Goal: Task Accomplishment & Management: Manage account settings

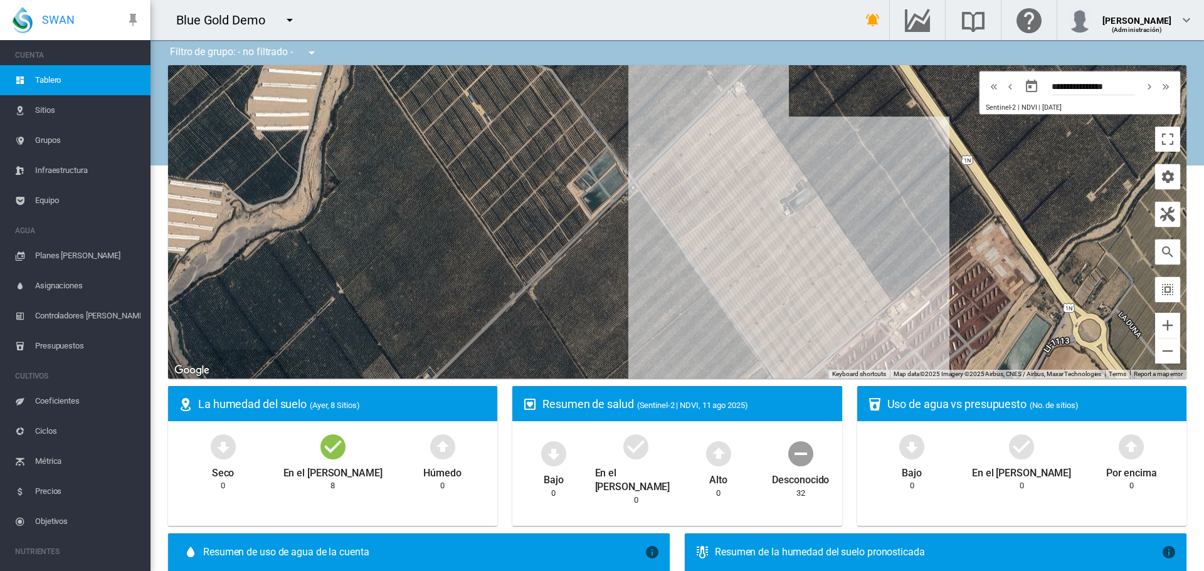
click at [284, 15] on md-icon "icon-menu-down" at bounding box center [289, 20] width 15 height 15
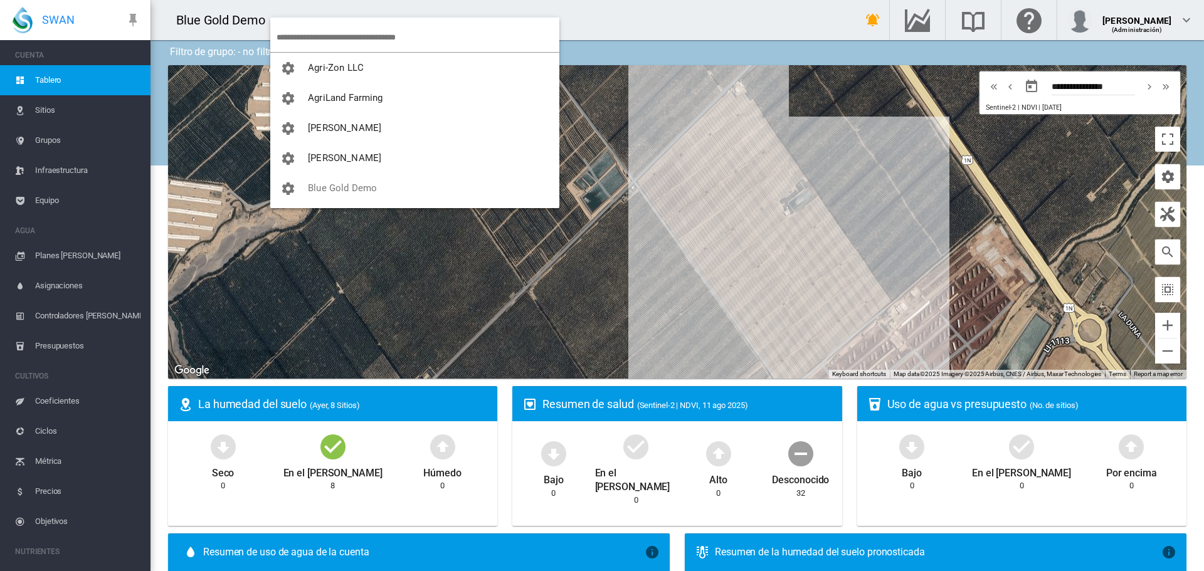
click at [300, 43] on input "search" at bounding box center [417, 37] width 283 height 29
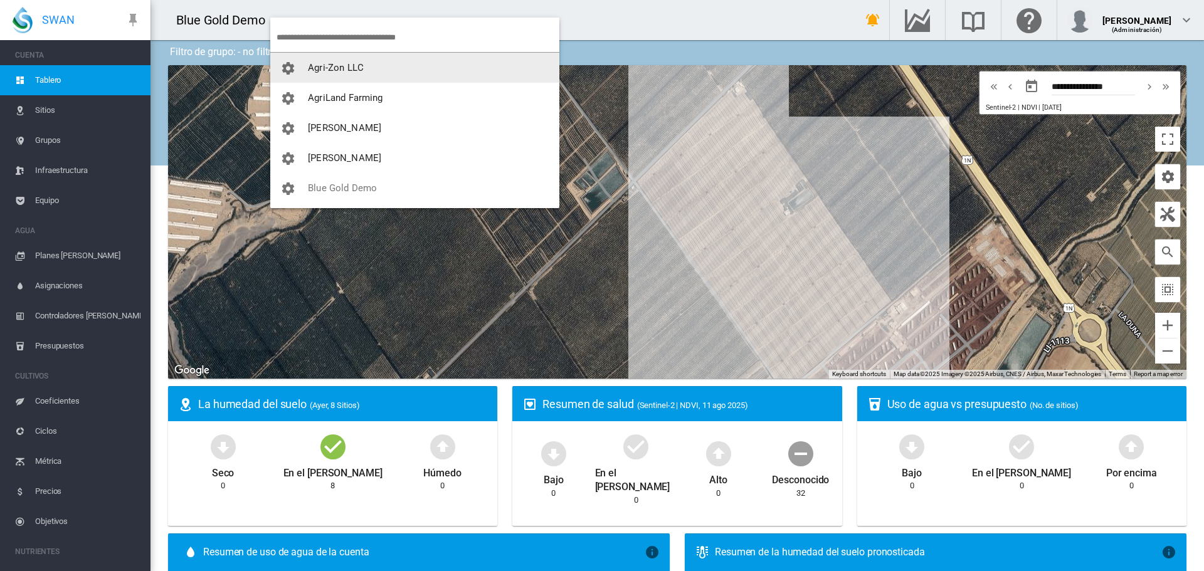
click at [312, 38] on input "search" at bounding box center [417, 37] width 283 height 29
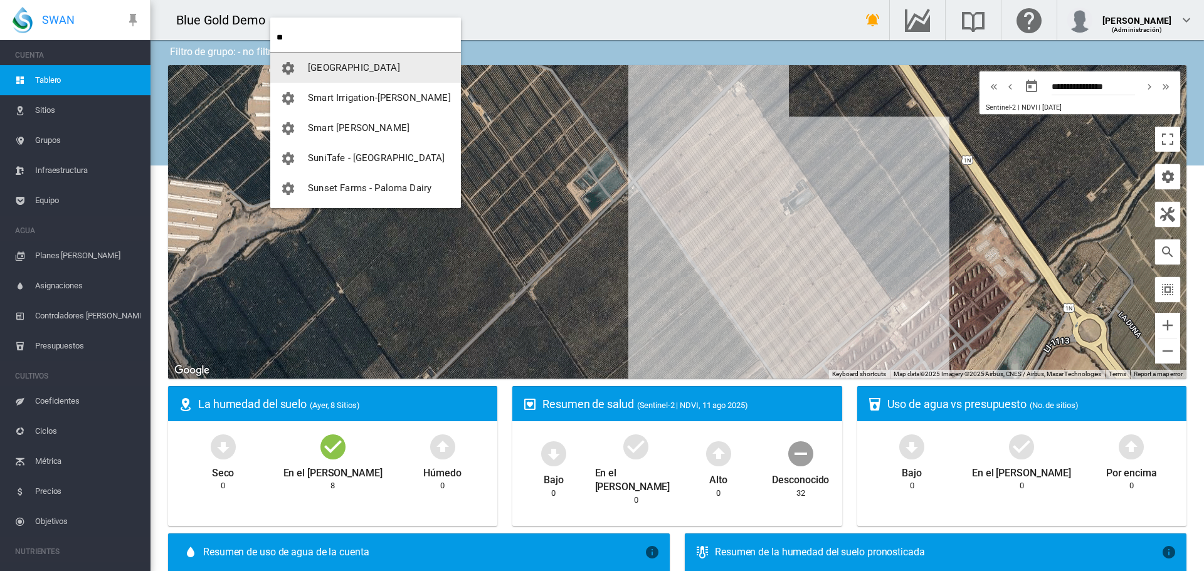
type input "**"
click at [312, 65] on span "[GEOGRAPHIC_DATA]" at bounding box center [354, 67] width 92 height 11
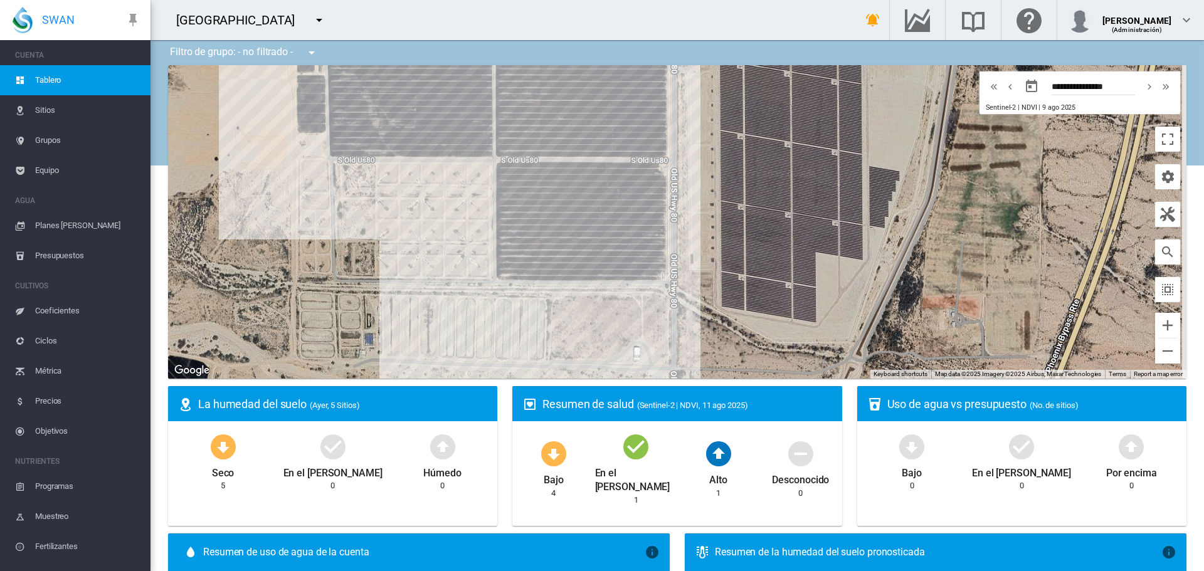
click at [44, 163] on span "Equipo" at bounding box center [87, 170] width 105 height 30
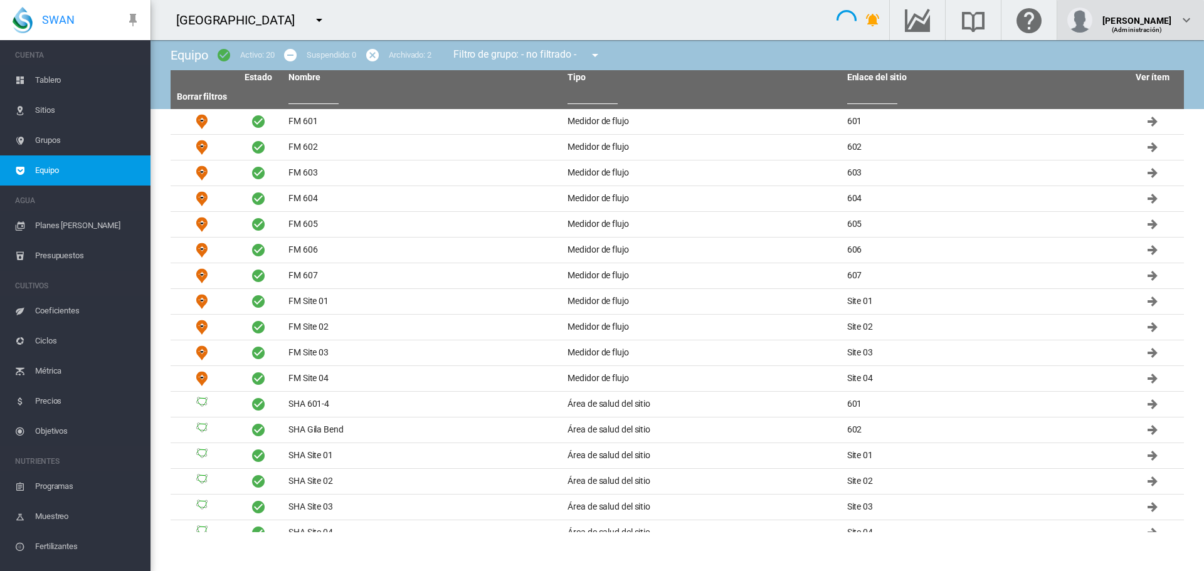
click at [1147, 20] on div "(Administración)" at bounding box center [1136, 25] width 69 height 13
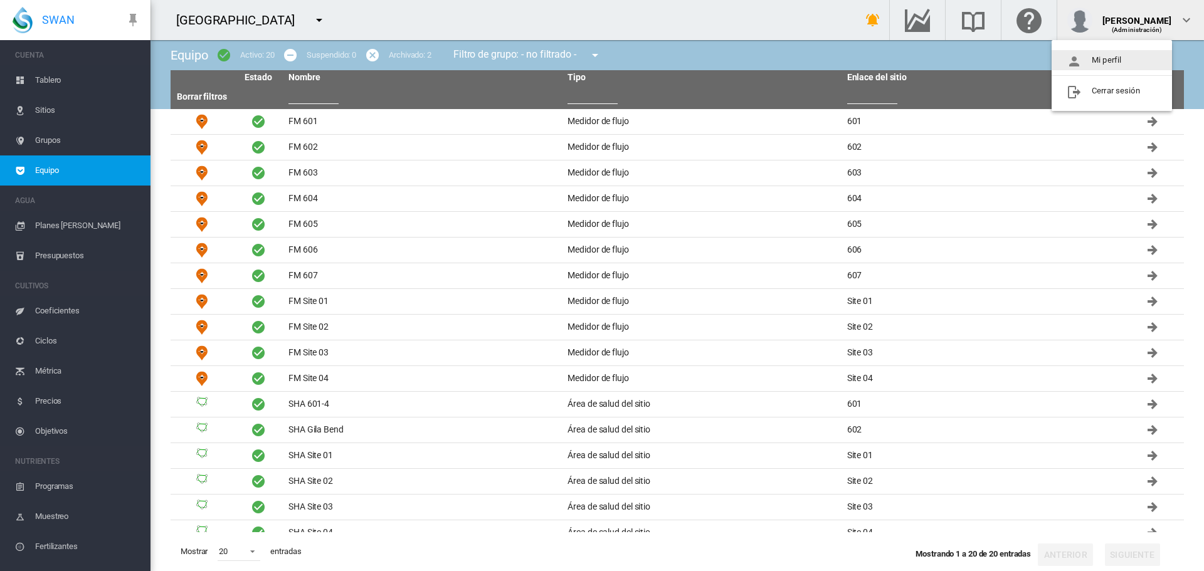
click at [1145, 53] on button "Mi perfil" at bounding box center [1111, 60] width 120 height 20
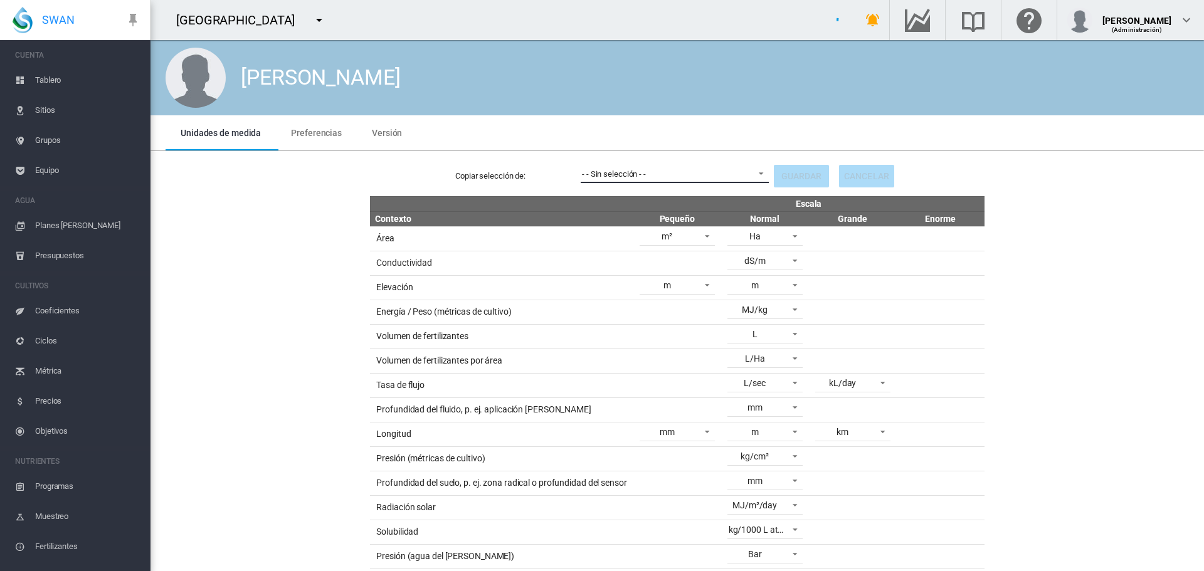
click at [670, 173] on span "- - Sin selección - -" at bounding box center [665, 174] width 166 height 11
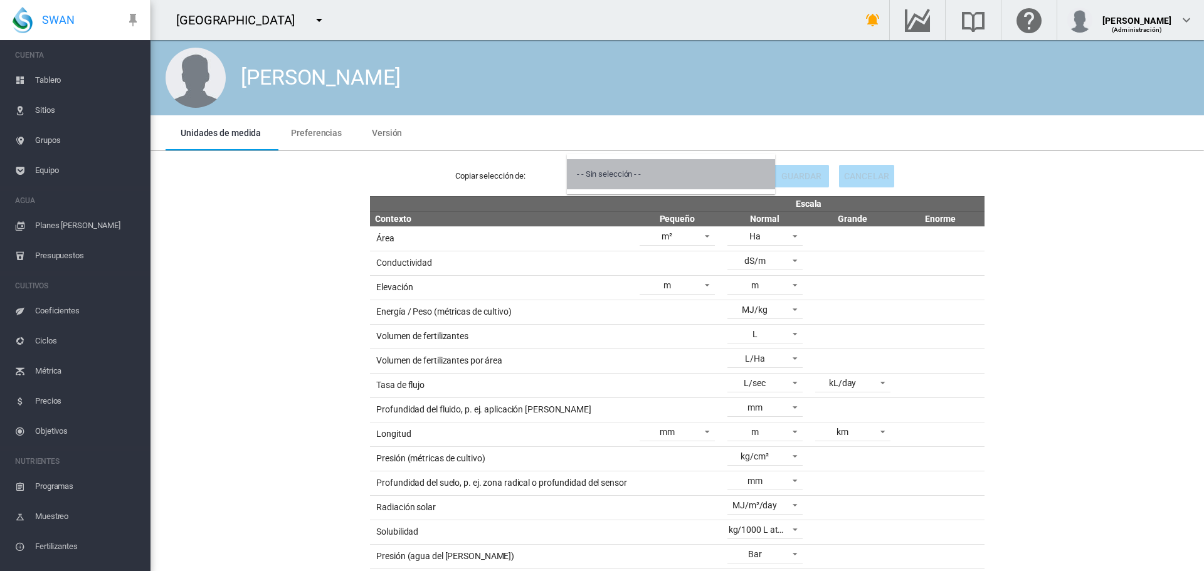
click at [703, 167] on md-option "- - Sin selección - -" at bounding box center [671, 174] width 208 height 30
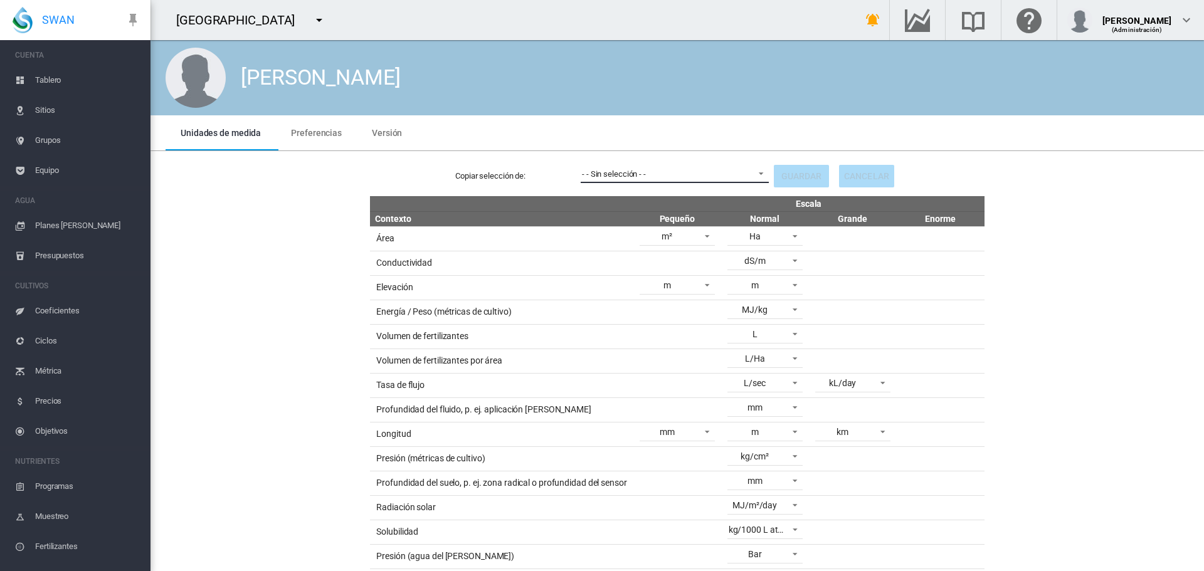
click at [703, 169] on span "- - Sin selección - -" at bounding box center [665, 174] width 166 height 11
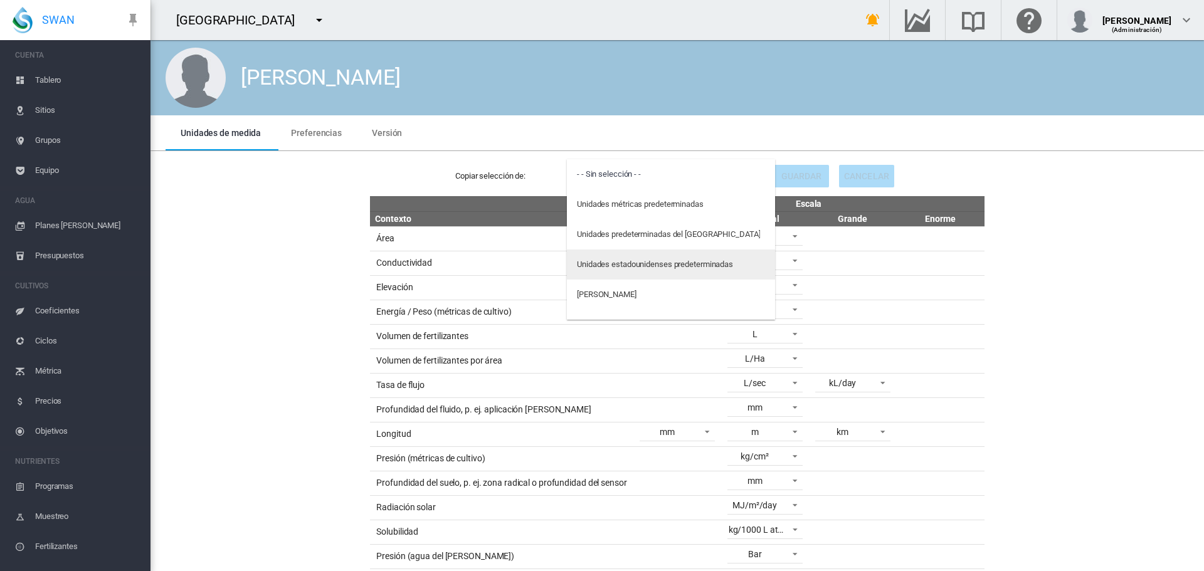
click at [695, 260] on div "Unidades estadounidenses predeterminadas" at bounding box center [655, 264] width 156 height 11
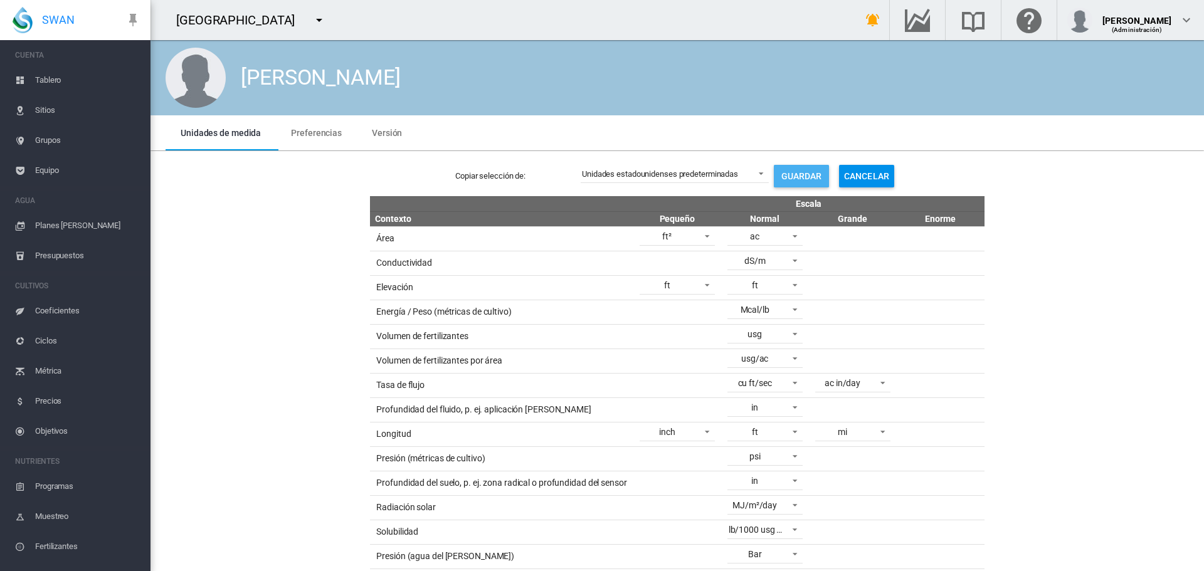
click at [823, 176] on button "Guardar" at bounding box center [801, 176] width 55 height 23
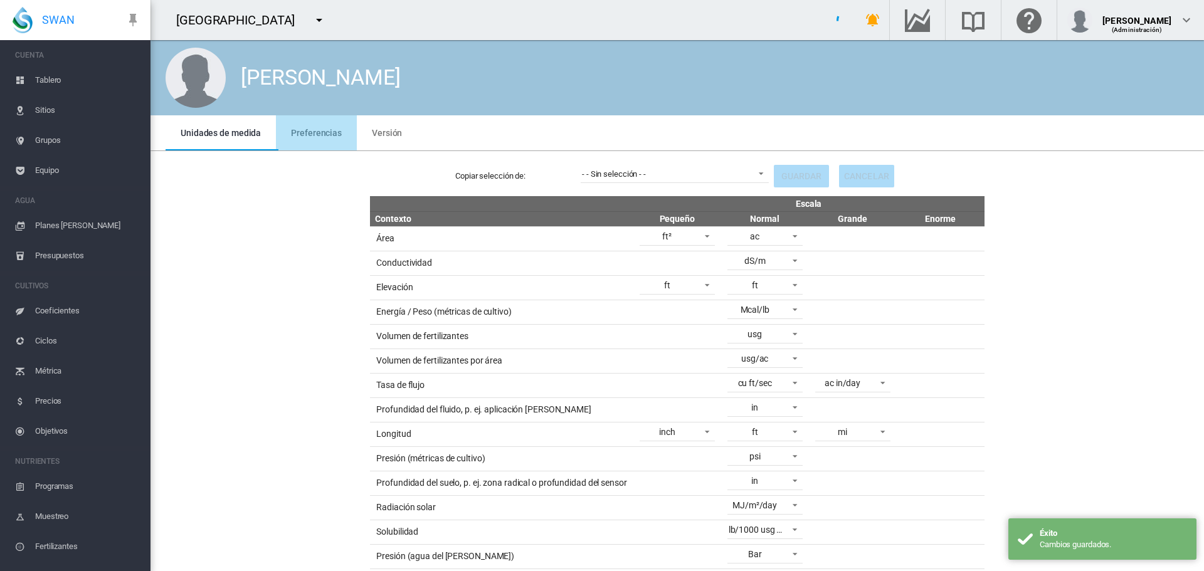
click at [327, 139] on md-tab-item "Preferencias" at bounding box center [316, 132] width 81 height 35
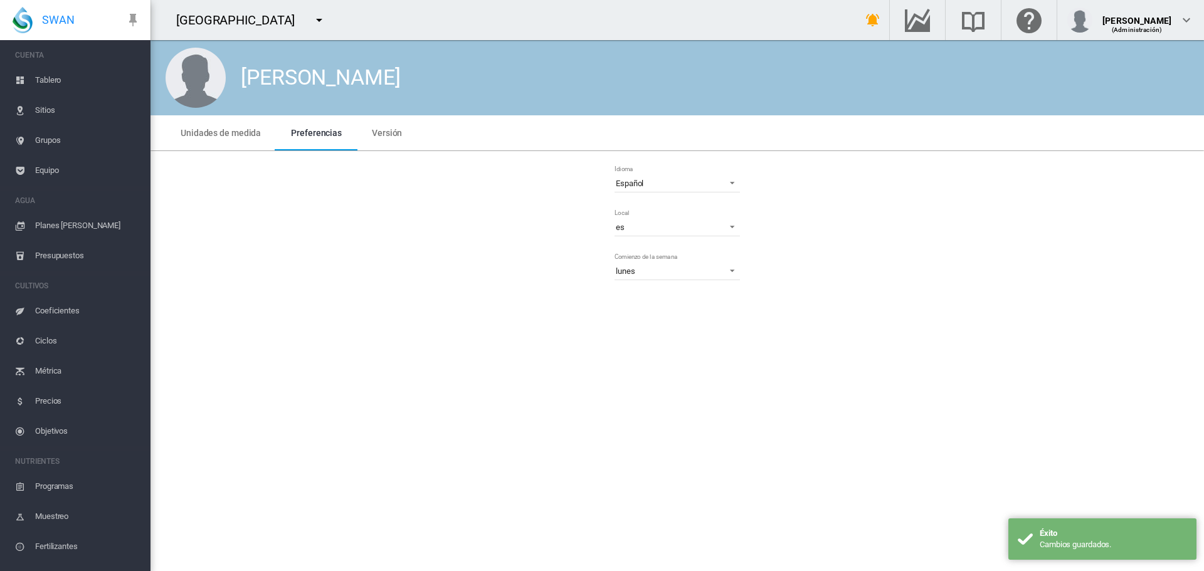
click at [656, 171] on div "Idioma Español Deutsch English Español [DEMOGRAPHIC_DATA] Italiano Nederlands P…" at bounding box center [677, 227] width 128 height 132
click at [656, 172] on md-input-container "Idioma Español Deutsch English Español [DEMOGRAPHIC_DATA] Italiano Nederlands P…" at bounding box center [677, 182] width 128 height 21
click at [656, 179] on span "Español" at bounding box center [667, 183] width 103 height 11
click at [658, 154] on md-option "English" at bounding box center [678, 154] width 145 height 30
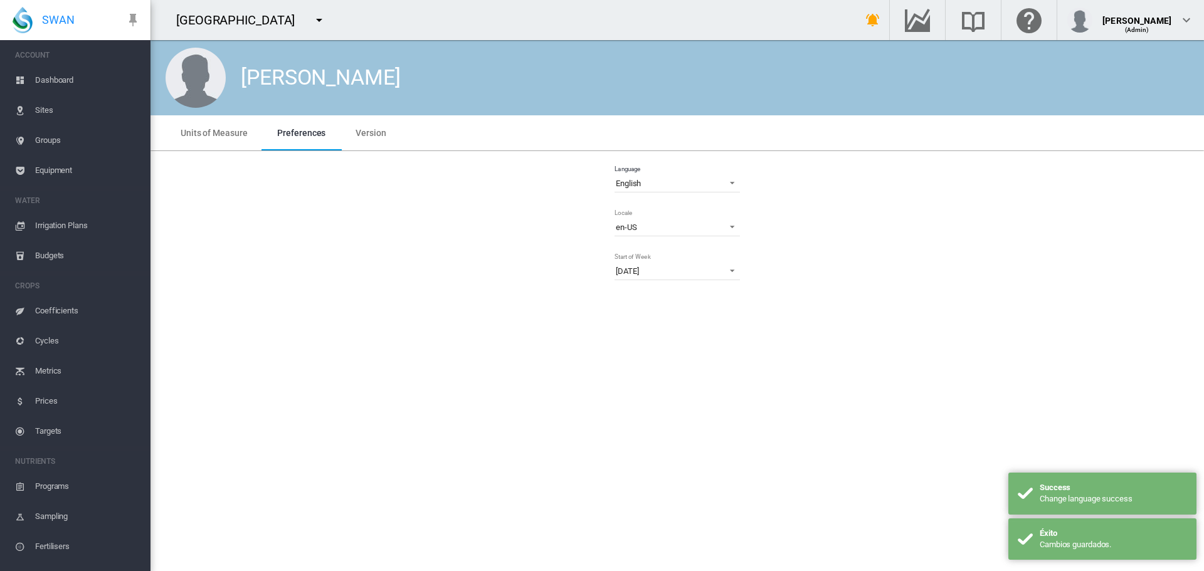
click at [64, 166] on span "Equipment" at bounding box center [87, 170] width 105 height 30
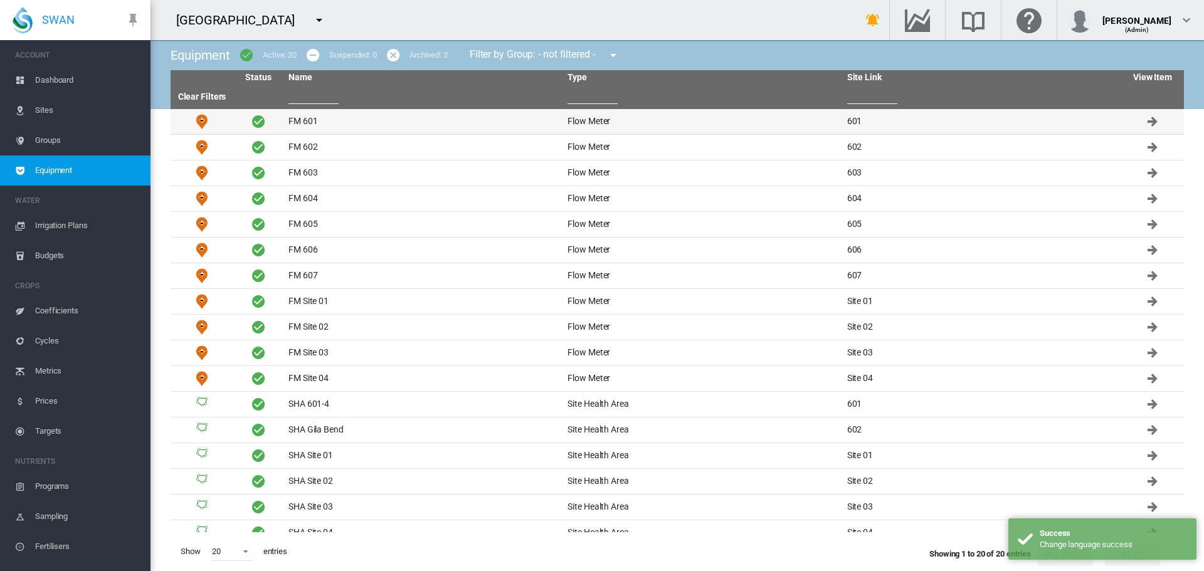
click at [303, 123] on td "FM 601" at bounding box center [422, 121] width 279 height 25
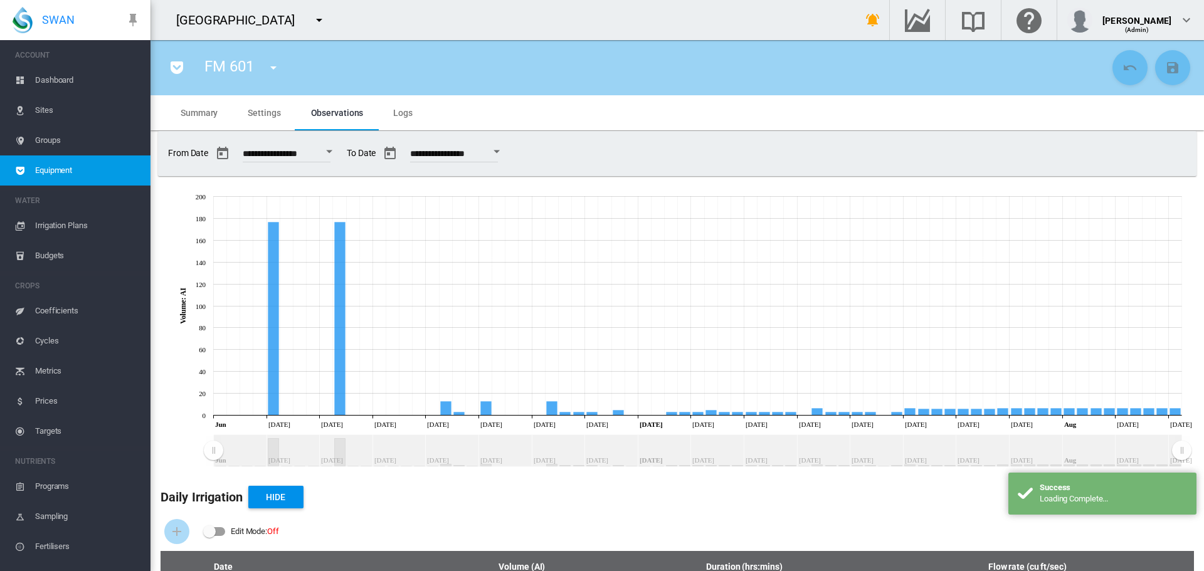
click at [286, 122] on md-tab-item "Settings" at bounding box center [264, 112] width 63 height 35
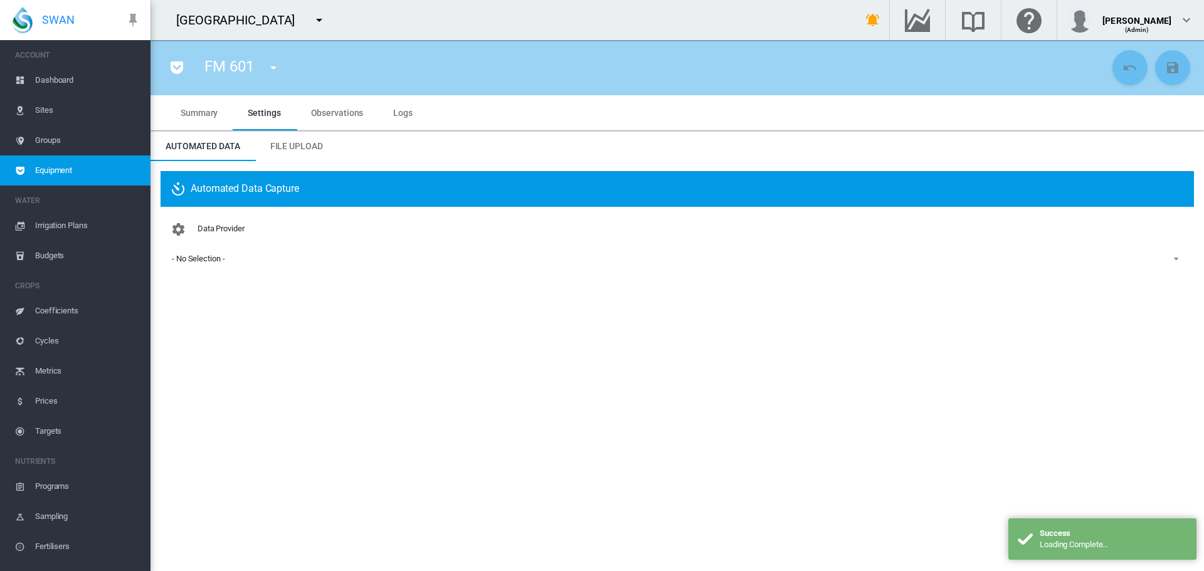
click at [241, 260] on span "- No Selection -" at bounding box center [667, 258] width 991 height 11
click at [59, 560] on md-backdrop at bounding box center [602, 285] width 1204 height 571
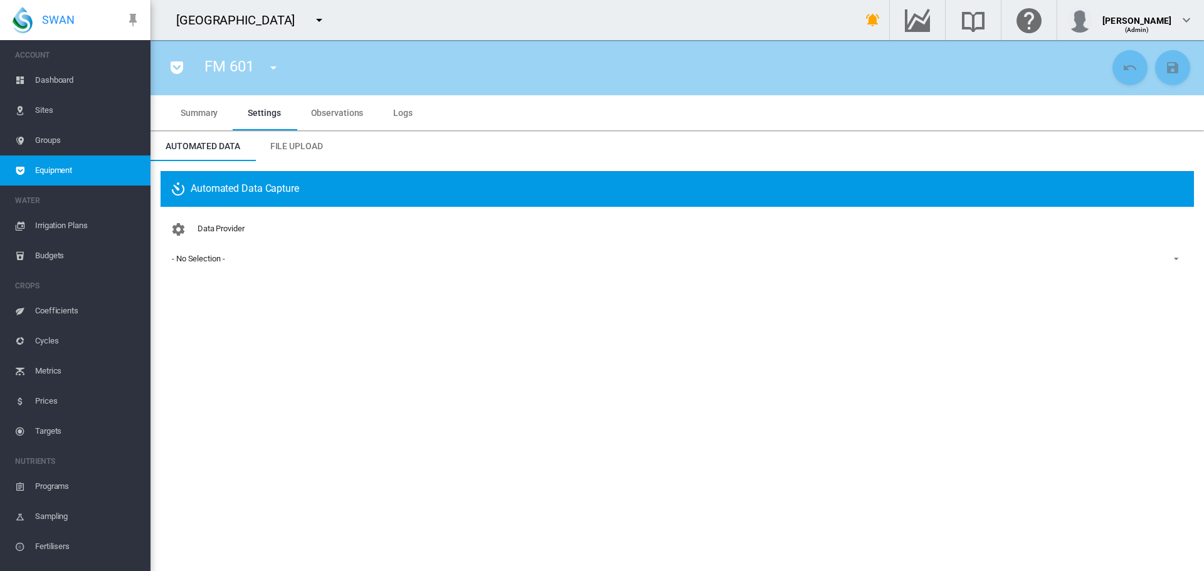
scroll to position [136, 0]
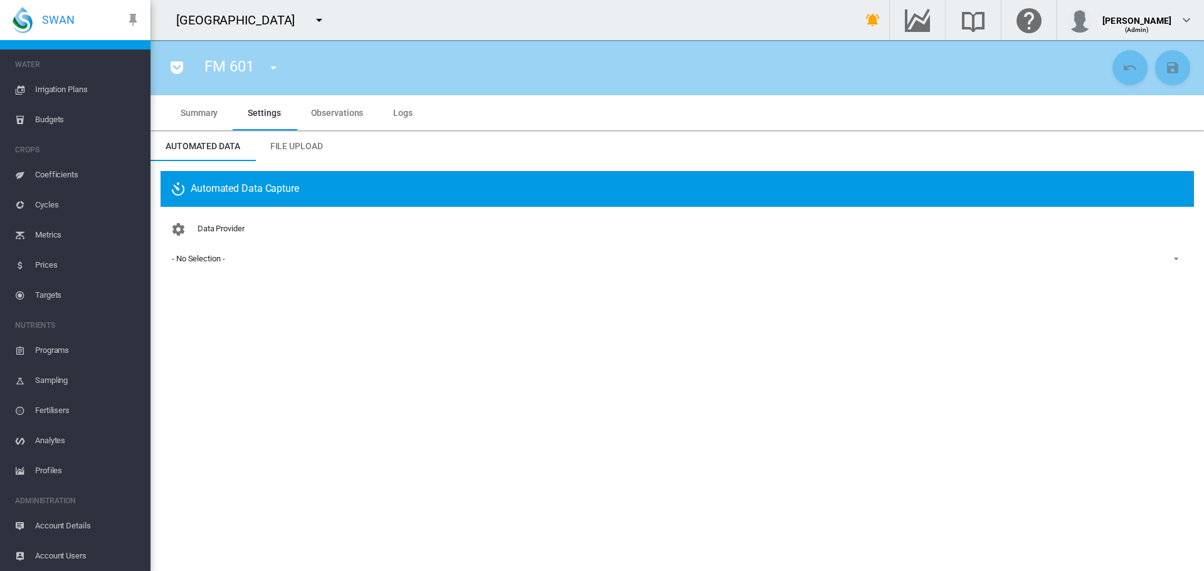
click at [90, 529] on span "Account Details" at bounding box center [87, 526] width 105 height 30
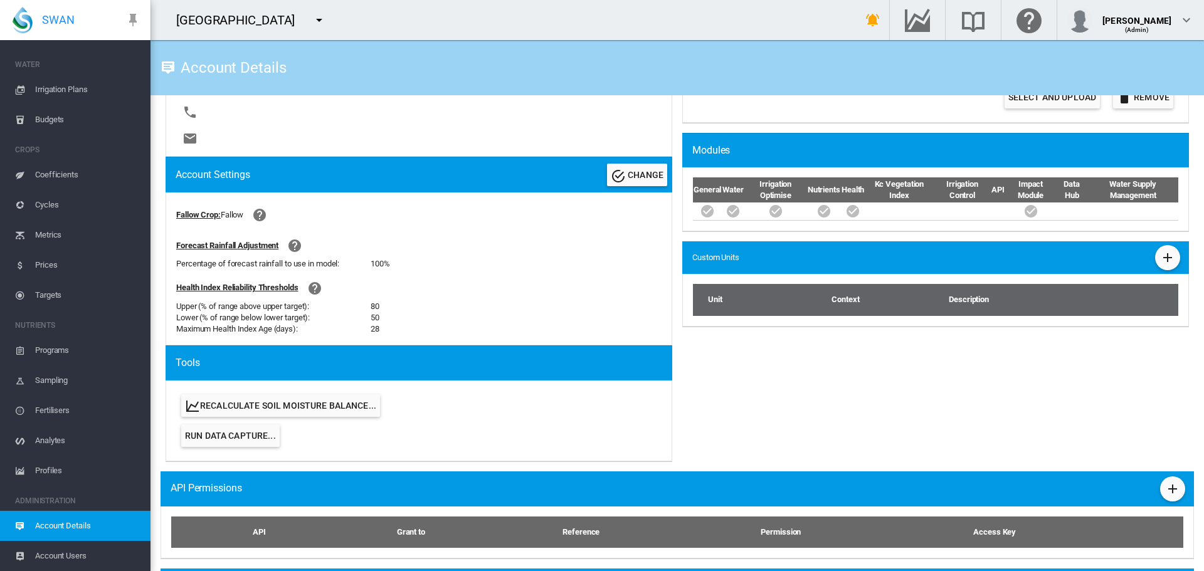
scroll to position [545, 0]
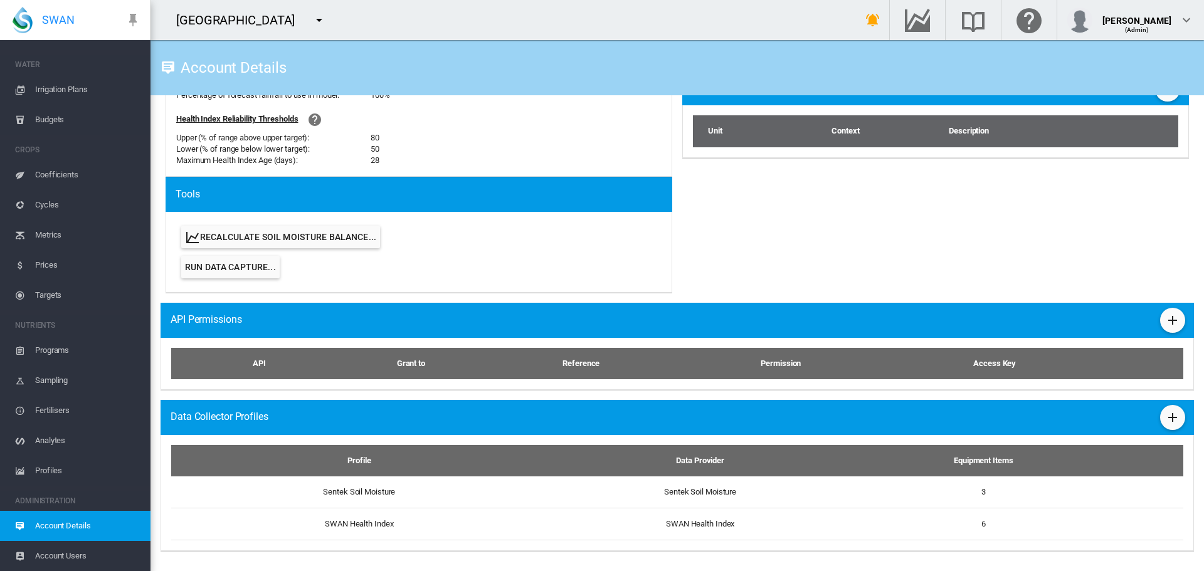
click at [1177, 411] on div "Data Collector Profiles" at bounding box center [677, 417] width 1033 height 35
click at [1171, 414] on md-icon "icon-plus" at bounding box center [1172, 417] width 15 height 15
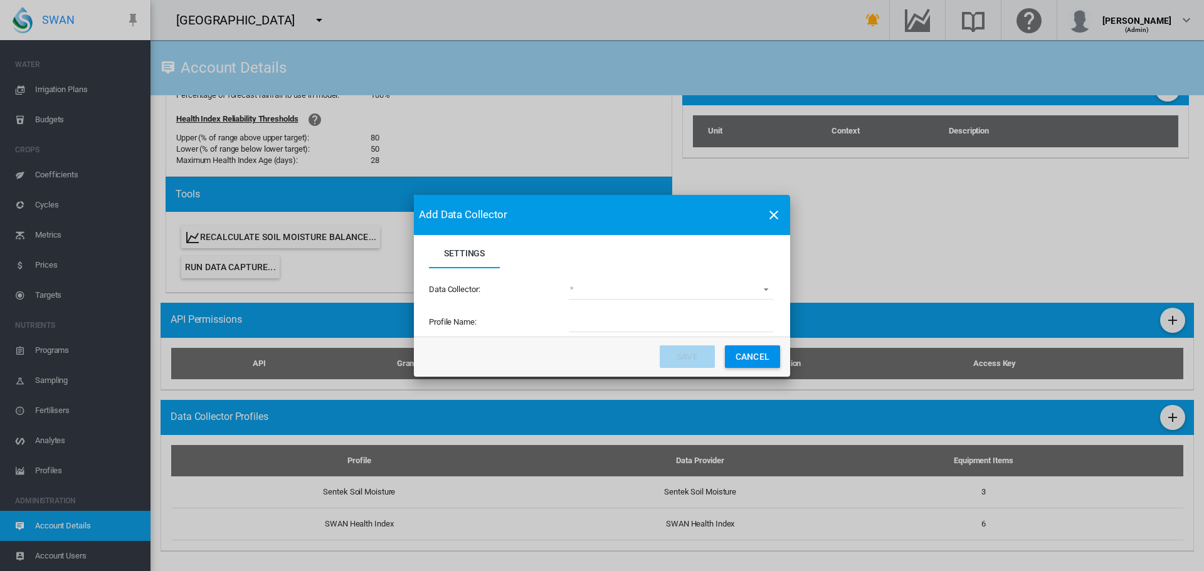
click at [605, 285] on md-select "(deprecated) Toro Lynx Course By Station Adcon Soil Moisture Aquacheck Soil Moi…" at bounding box center [671, 290] width 205 height 19
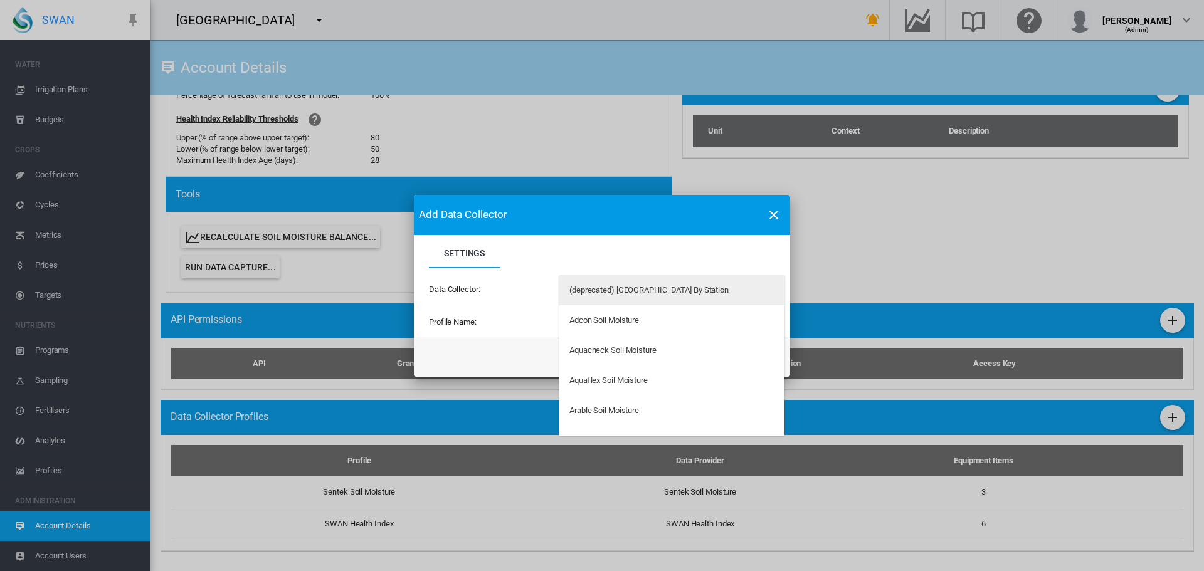
type md-option "34"
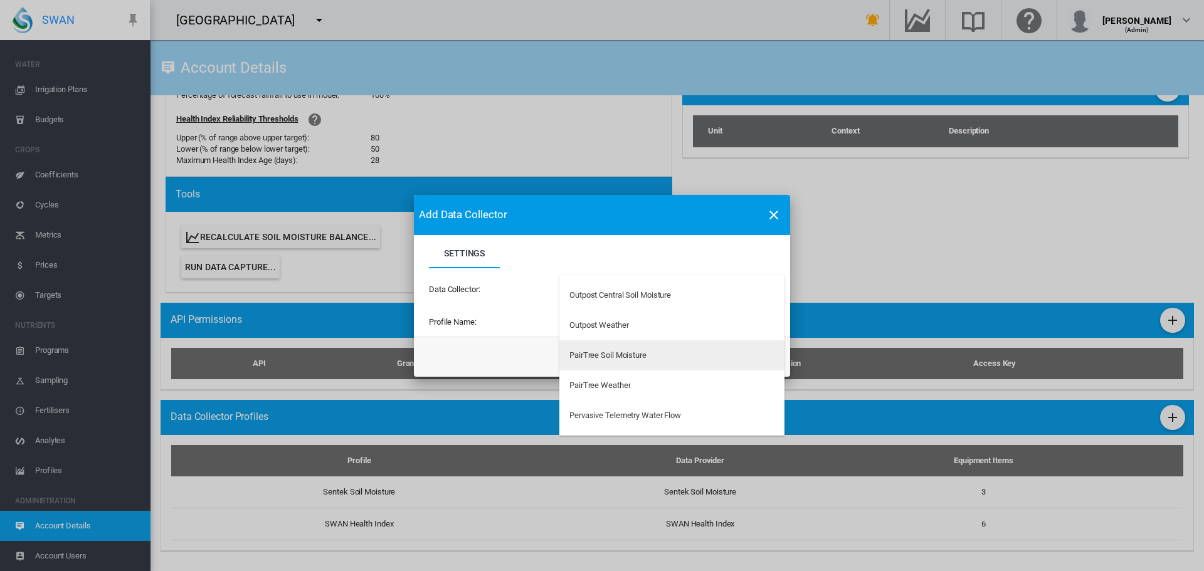
type md-option "178"
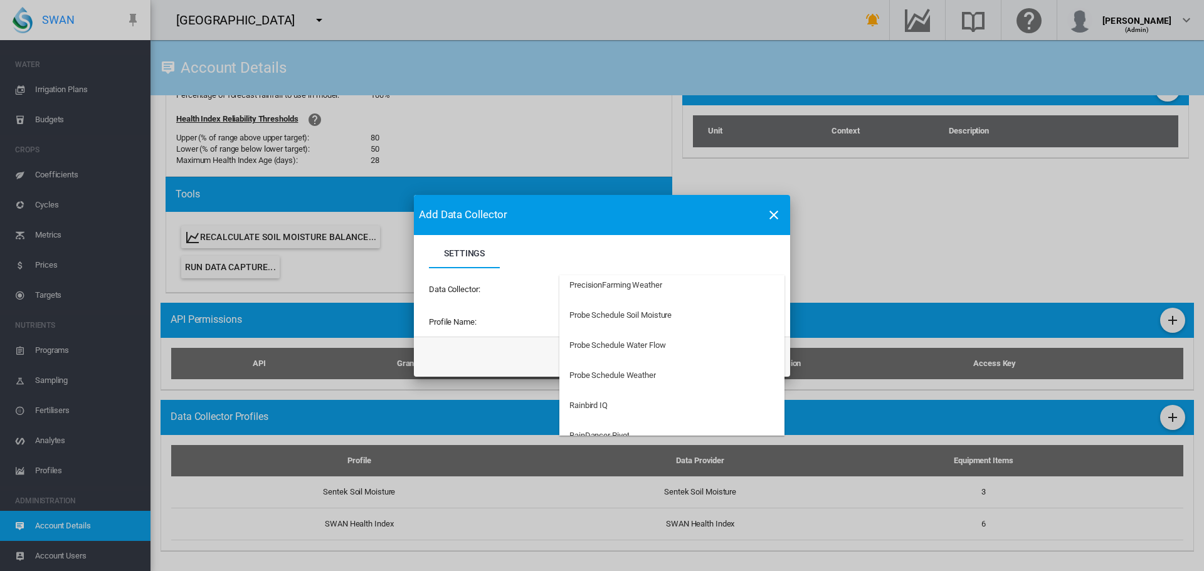
scroll to position [2265, 0]
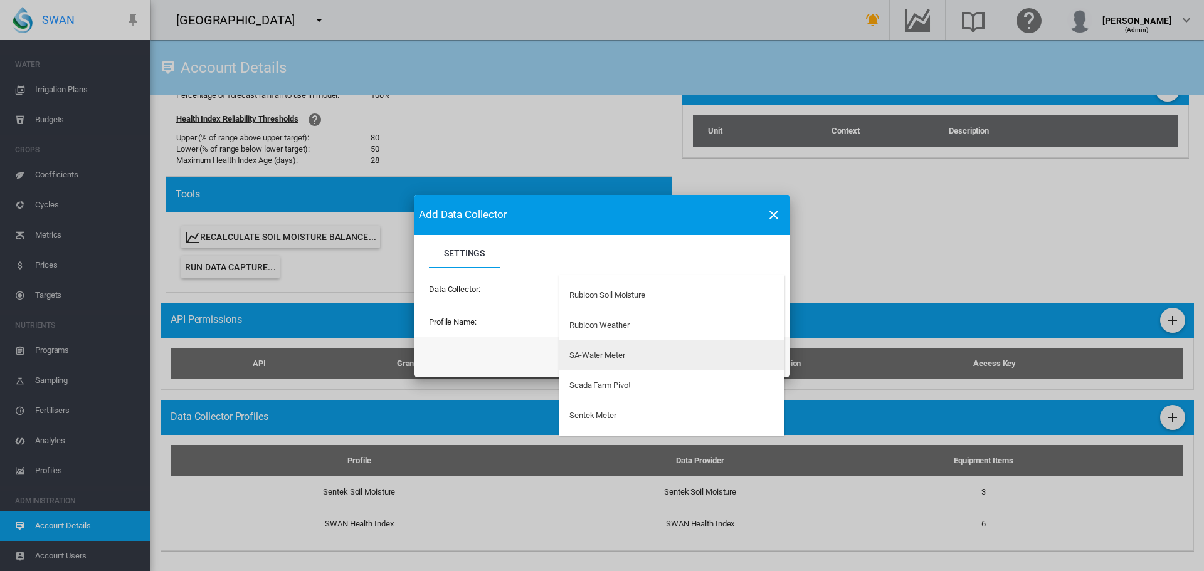
type md-option "33"
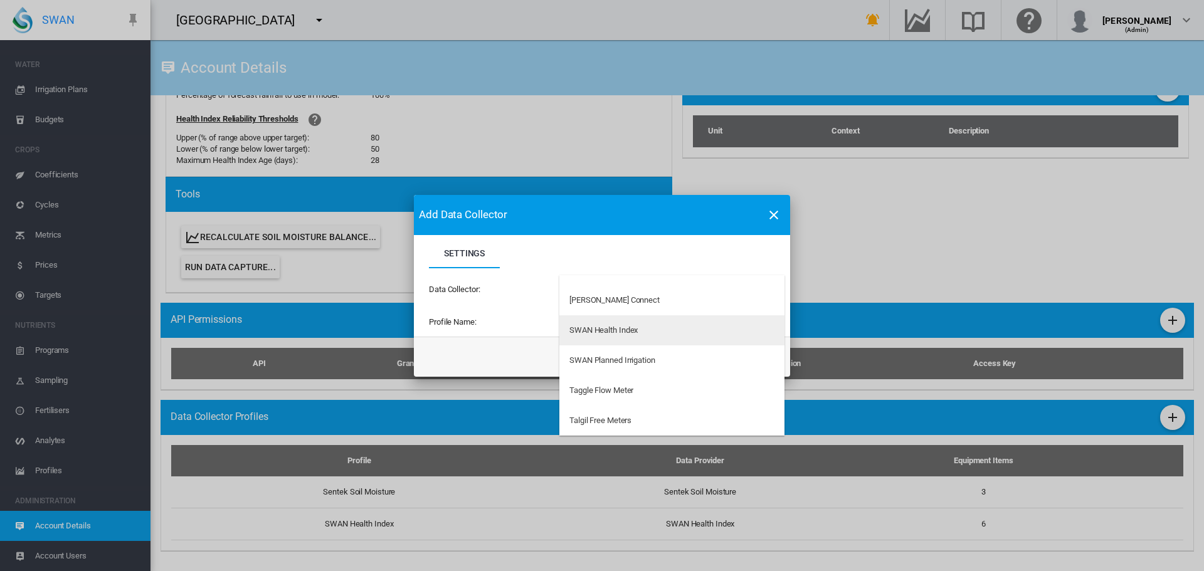
scroll to position [3140, 0]
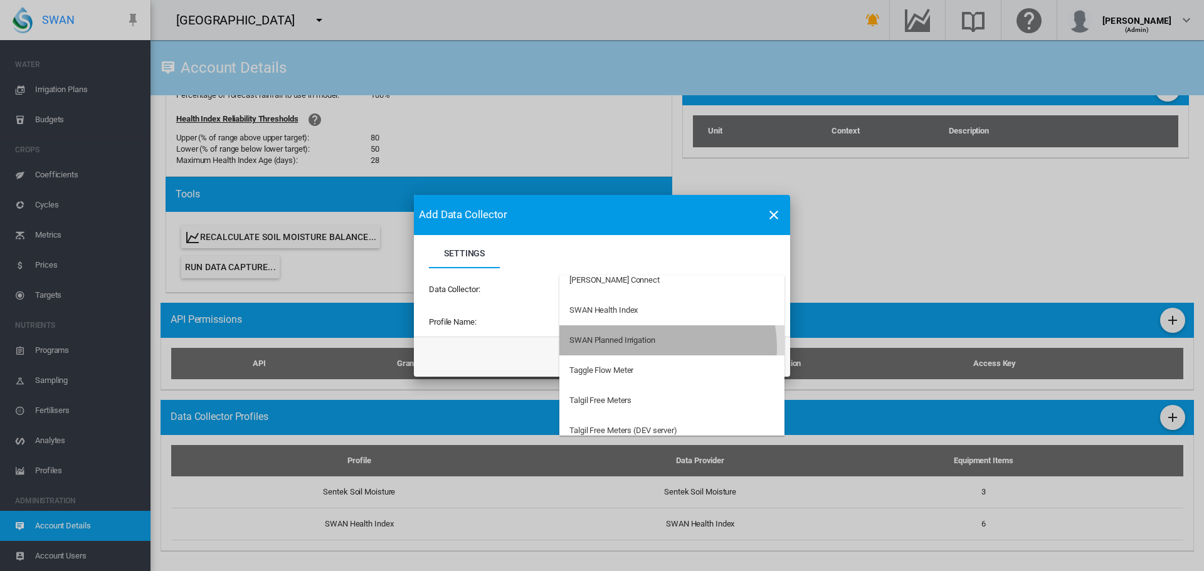
click at [648, 347] on md-option "SWAN Planned Irrigation" at bounding box center [671, 340] width 225 height 30
type input "**********"
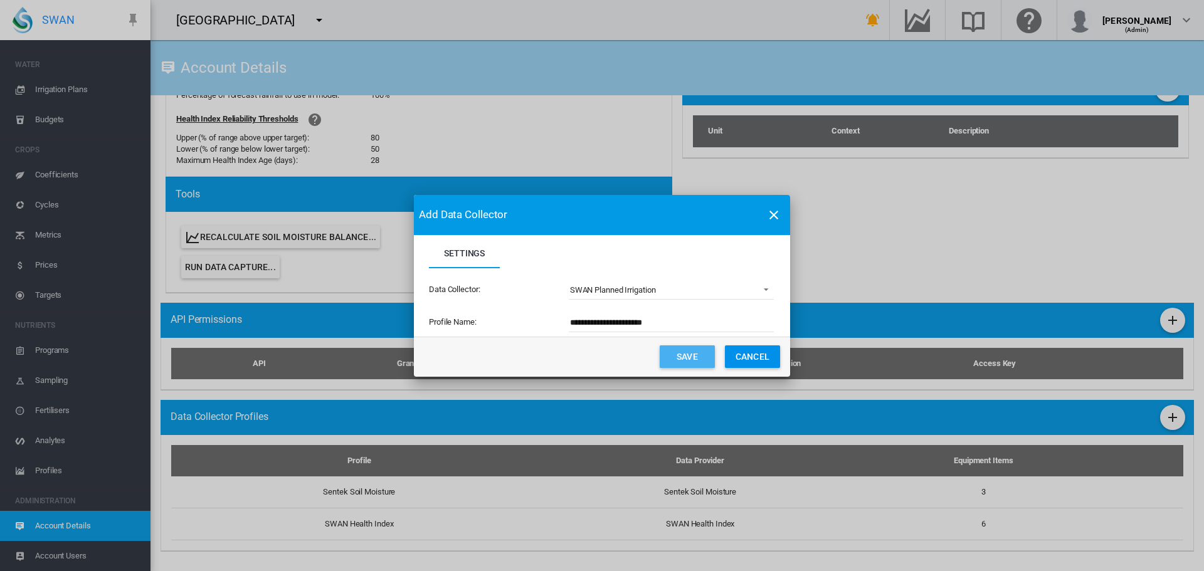
click at [687, 347] on button "Save" at bounding box center [687, 356] width 55 height 23
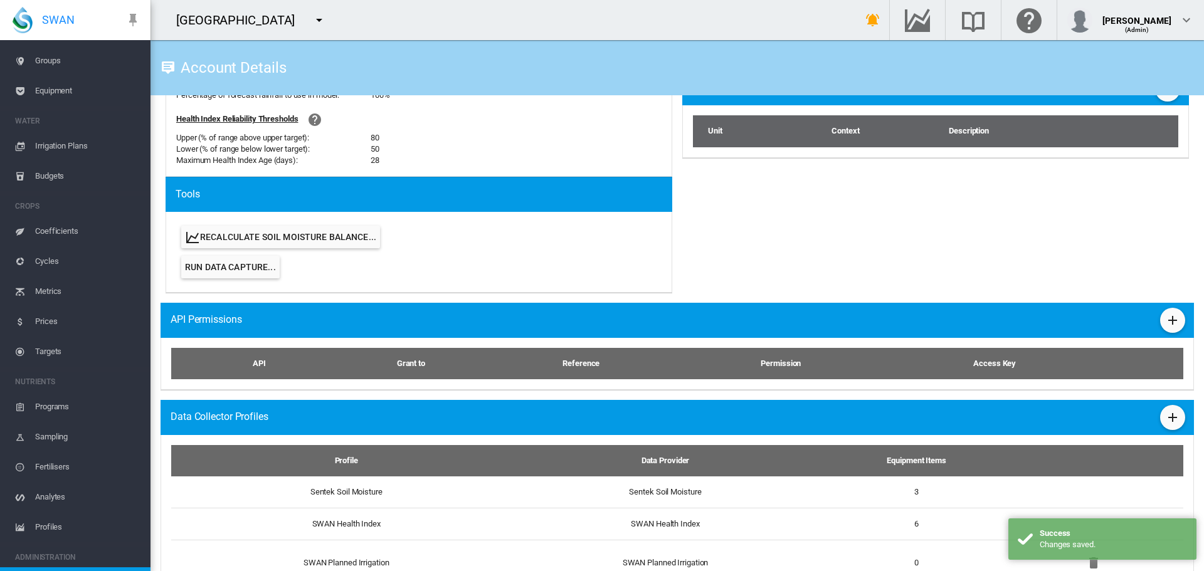
scroll to position [0, 0]
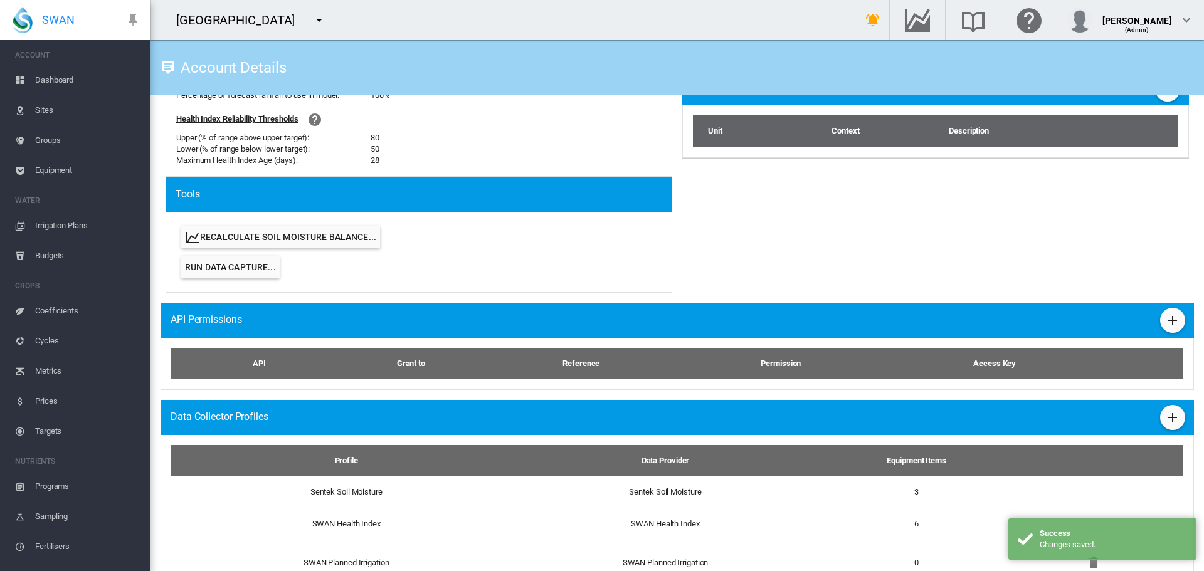
click at [68, 172] on span "Equipment" at bounding box center [87, 170] width 105 height 30
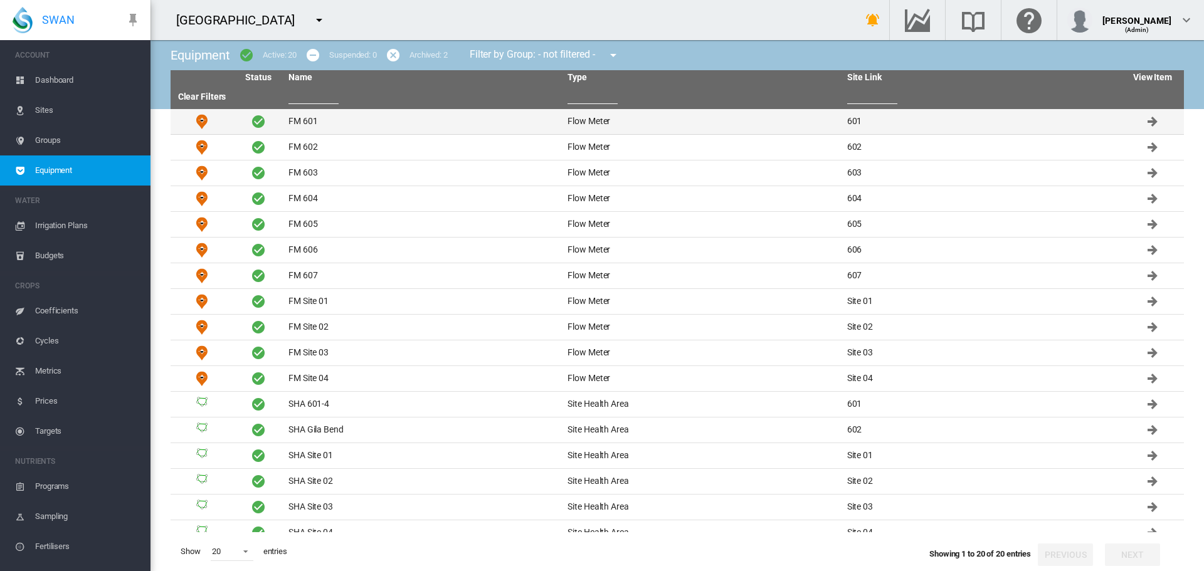
click at [340, 131] on td "FM 601" at bounding box center [422, 121] width 279 height 25
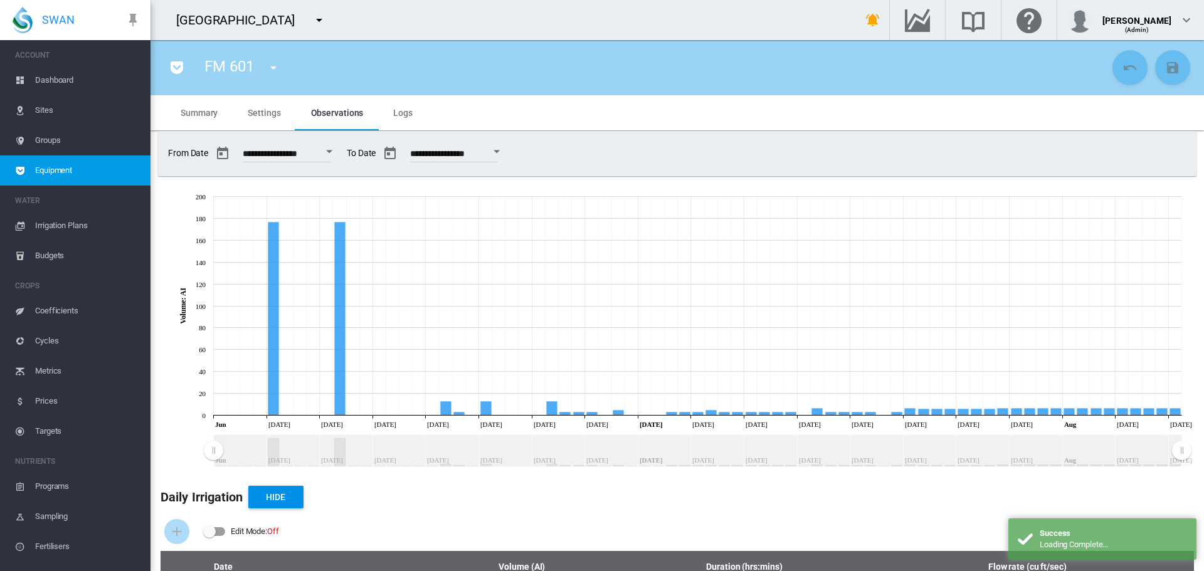
click at [261, 112] on span "Settings" at bounding box center [264, 113] width 33 height 10
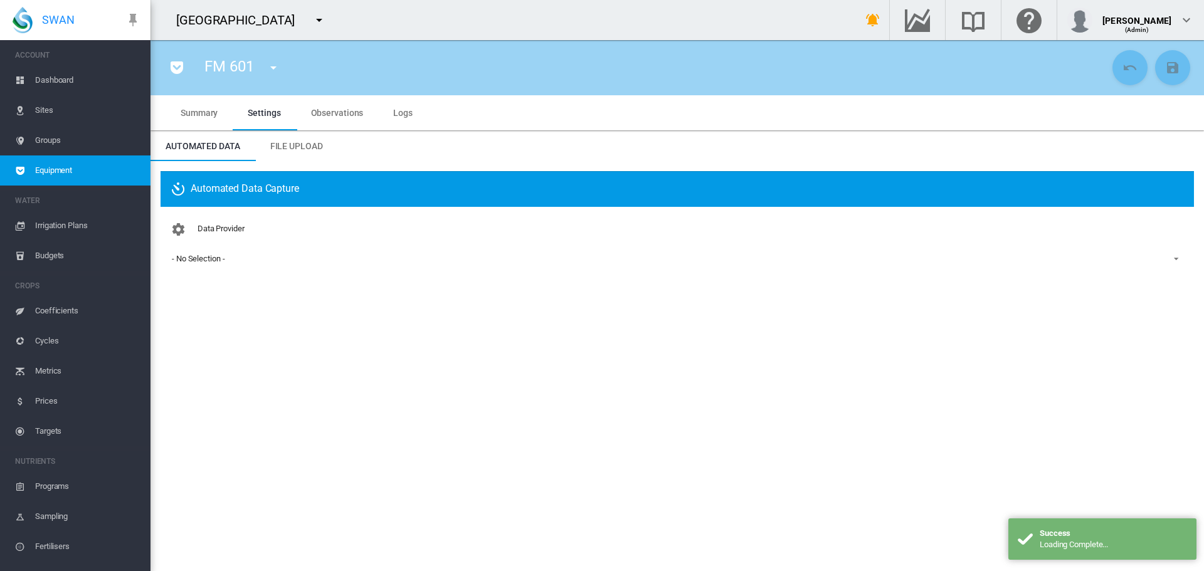
click at [260, 249] on div "Data Provider - No Selection - - No Selection - SWAN Planned Irrigation" at bounding box center [677, 253] width 1013 height 73
click at [256, 262] on span "- No Selection -" at bounding box center [667, 258] width 991 height 11
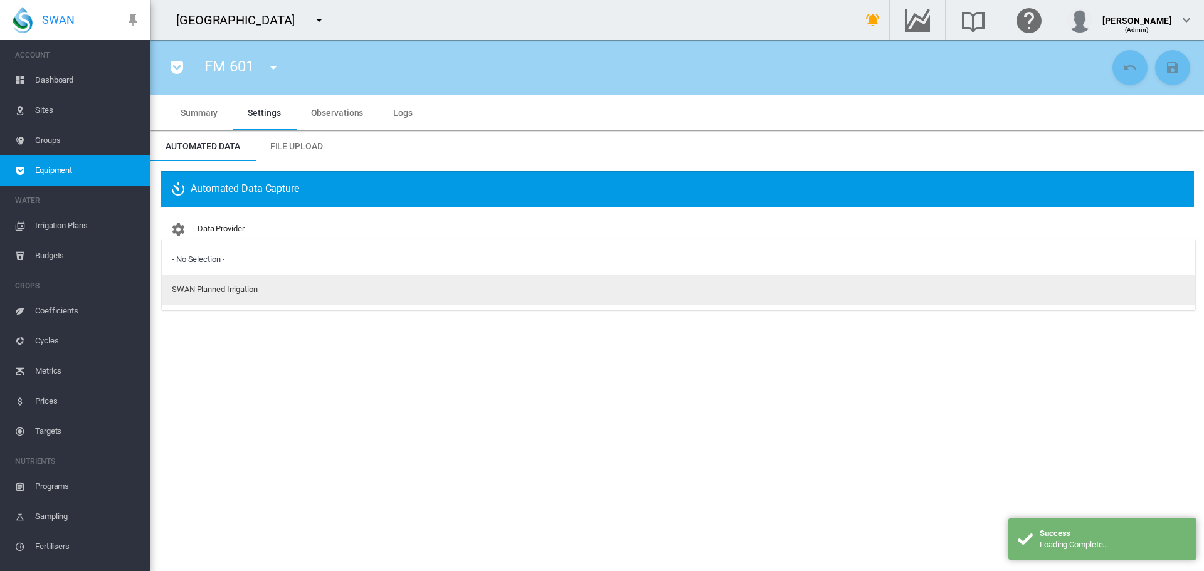
click at [253, 298] on md-option "SWAN Planned Irrigation" at bounding box center [678, 290] width 1033 height 30
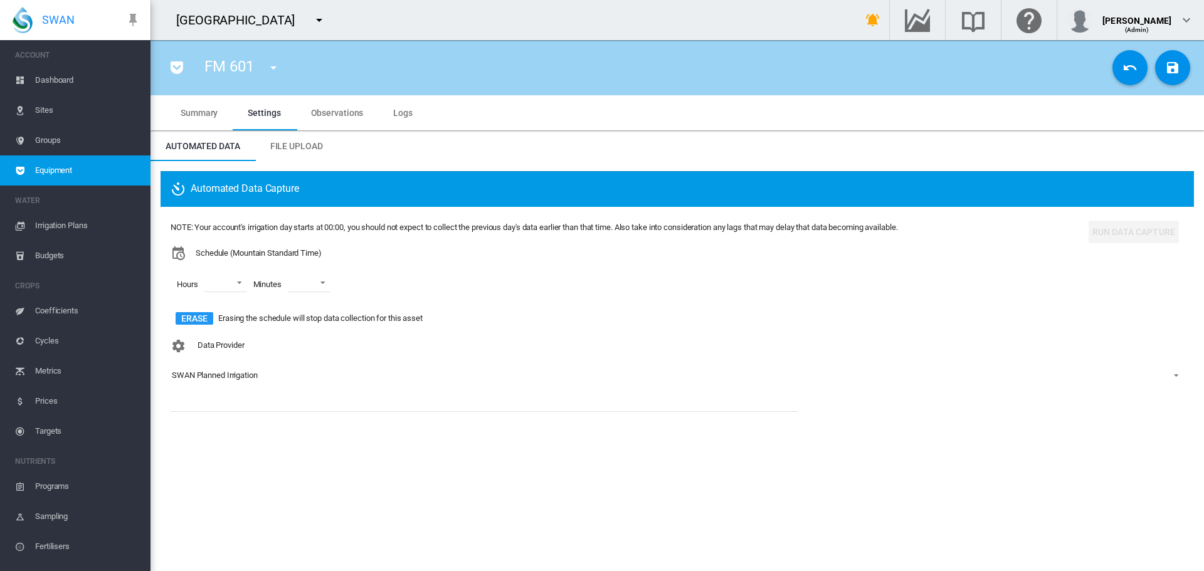
click at [262, 404] on div "Data Provider SWAN Planned Irrigation" at bounding box center [677, 370] width 1013 height 73
click at [231, 289] on md-select "00 01 02 03 04 05 06 07 08 09 10 11 12 13 14 15 16 17 18 19 20 21 22 23" at bounding box center [225, 282] width 43 height 19
click at [231, 288] on md-option "00" at bounding box center [223, 283] width 85 height 30
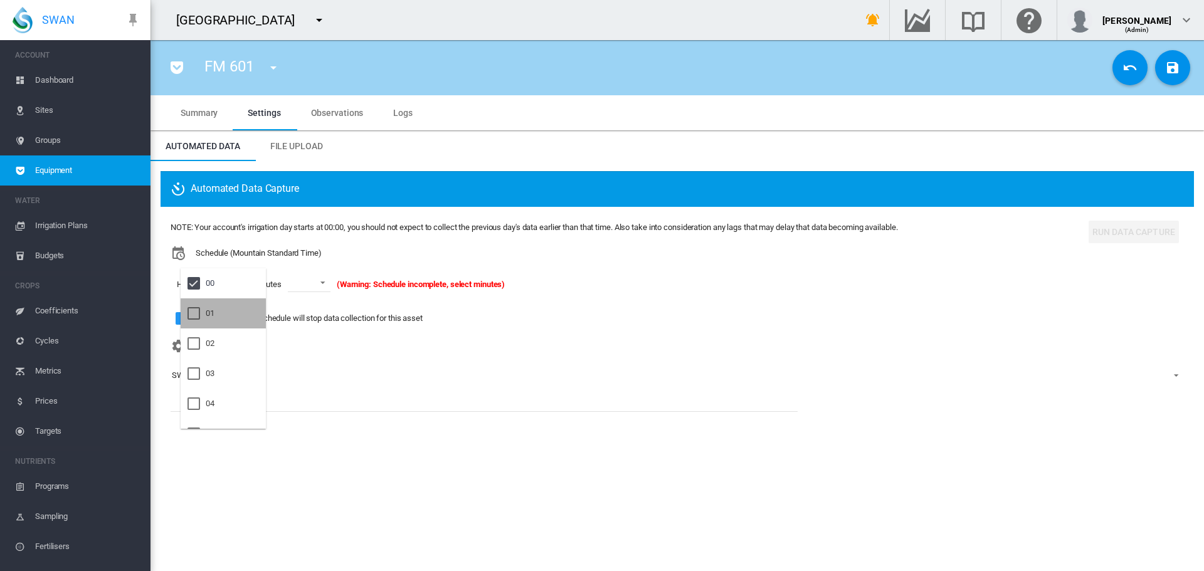
click at [231, 313] on md-option "01" at bounding box center [223, 313] width 85 height 30
click at [298, 282] on md-backdrop at bounding box center [602, 285] width 1204 height 571
click at [298, 287] on md-select-value at bounding box center [309, 282] width 43 height 19
click at [297, 312] on div "00" at bounding box center [294, 313] width 9 height 11
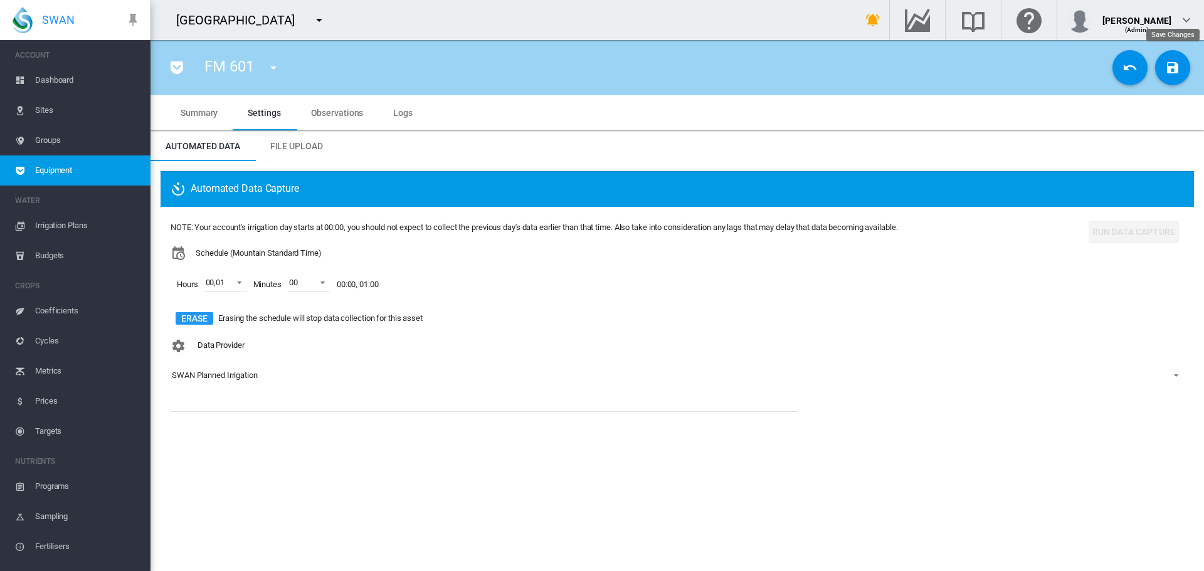
click at [1181, 65] on button "Save Changes" at bounding box center [1172, 67] width 35 height 35
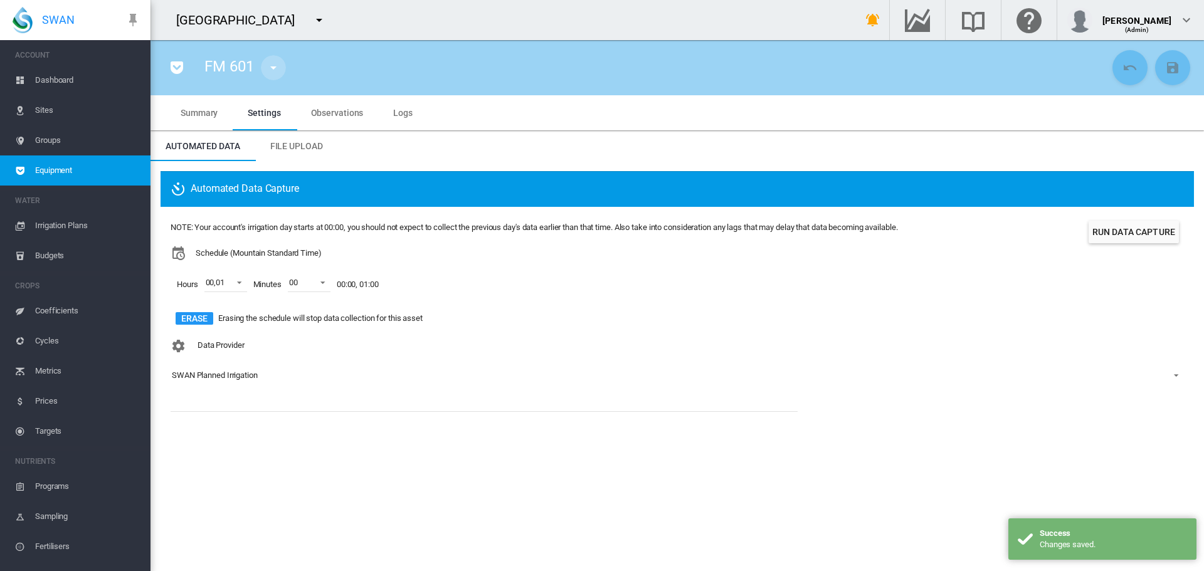
click at [278, 61] on md-icon "icon-menu-down" at bounding box center [273, 67] width 15 height 15
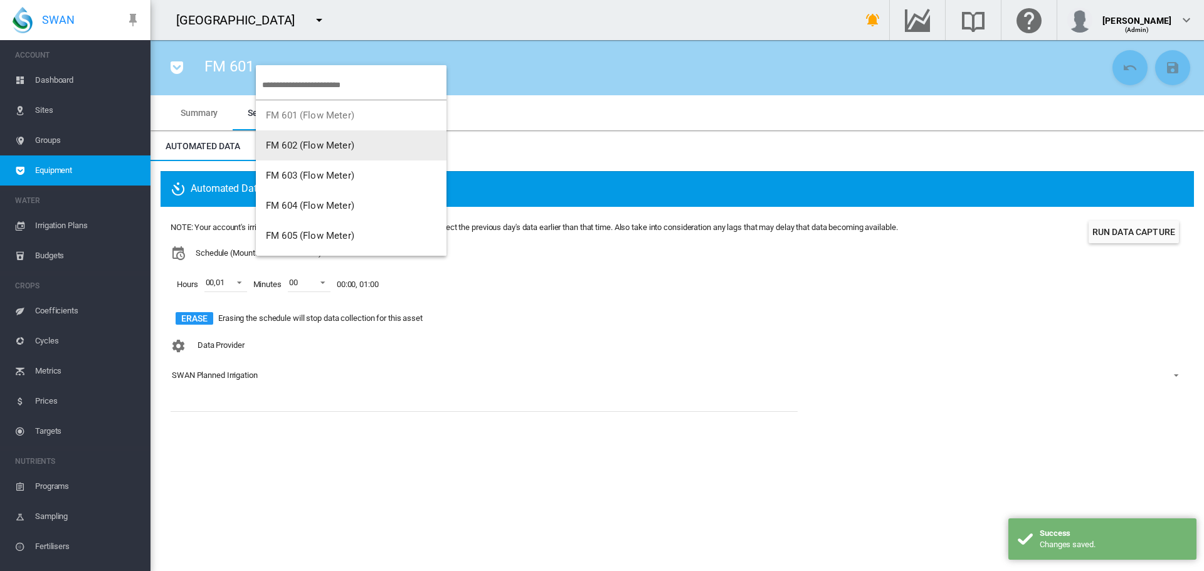
click at [273, 147] on span "FM 602 (Flow Meter)" at bounding box center [310, 145] width 88 height 11
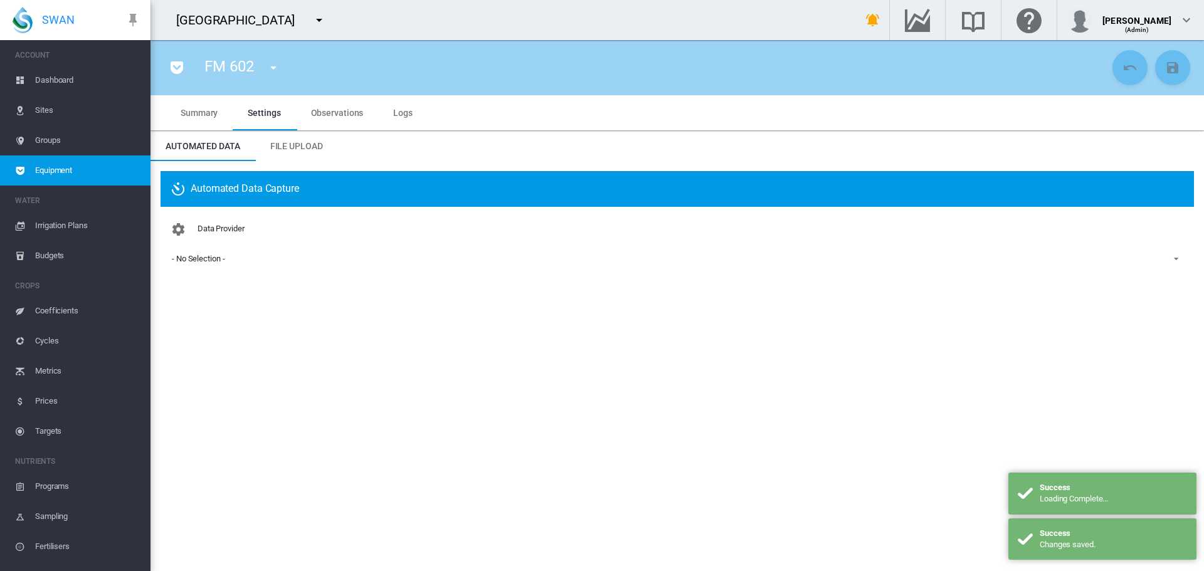
click at [212, 263] on span "- No Selection -" at bounding box center [667, 258] width 991 height 11
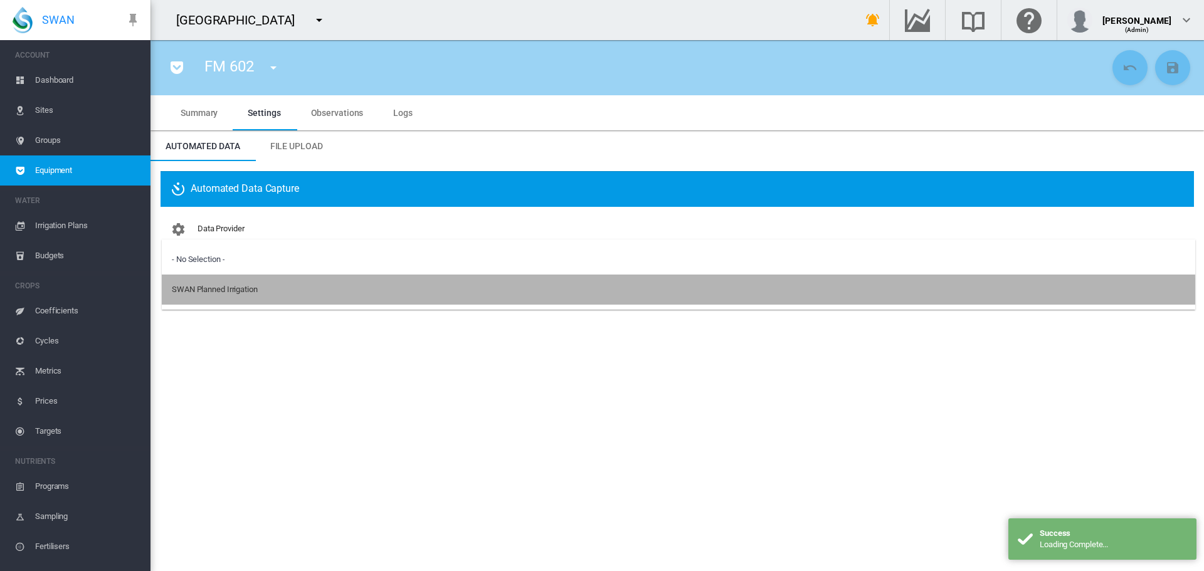
click at [211, 302] on md-option "SWAN Planned Irrigation" at bounding box center [678, 290] width 1033 height 30
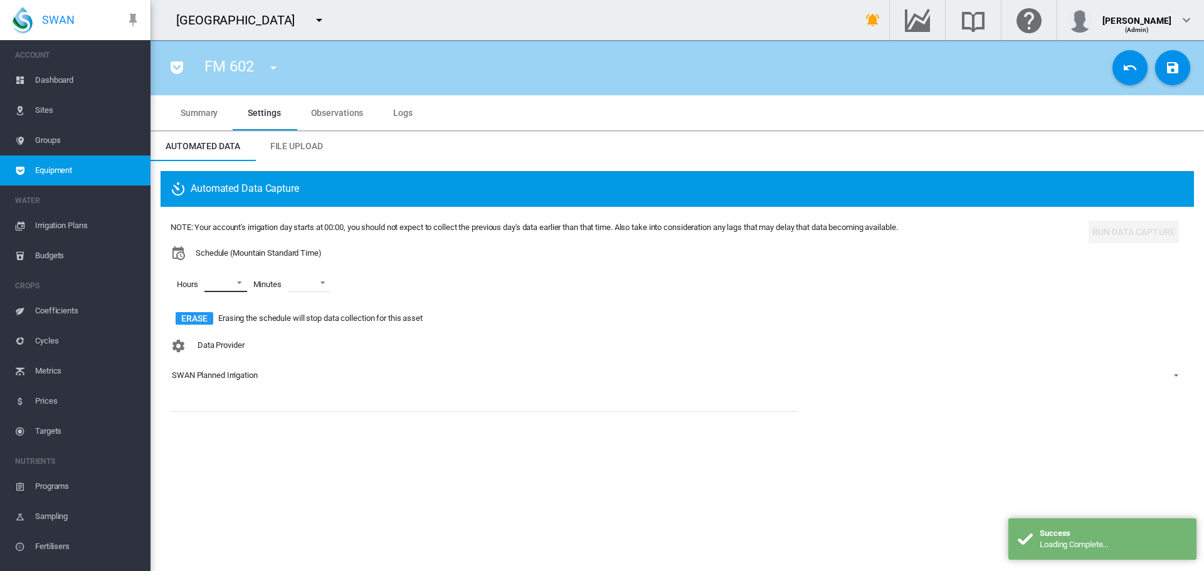
click at [215, 290] on md-select "00 01 02 03 04 05 06 07 08 09 10 11 12 13 14 15 16 17 18 19 20 21 22 23" at bounding box center [225, 282] width 43 height 19
click at [214, 308] on div "01" at bounding box center [210, 313] width 9 height 11
click at [215, 280] on md-option "00" at bounding box center [223, 283] width 85 height 30
click at [300, 293] on md-backdrop at bounding box center [602, 285] width 1204 height 571
click at [301, 289] on md-select-value at bounding box center [309, 282] width 43 height 19
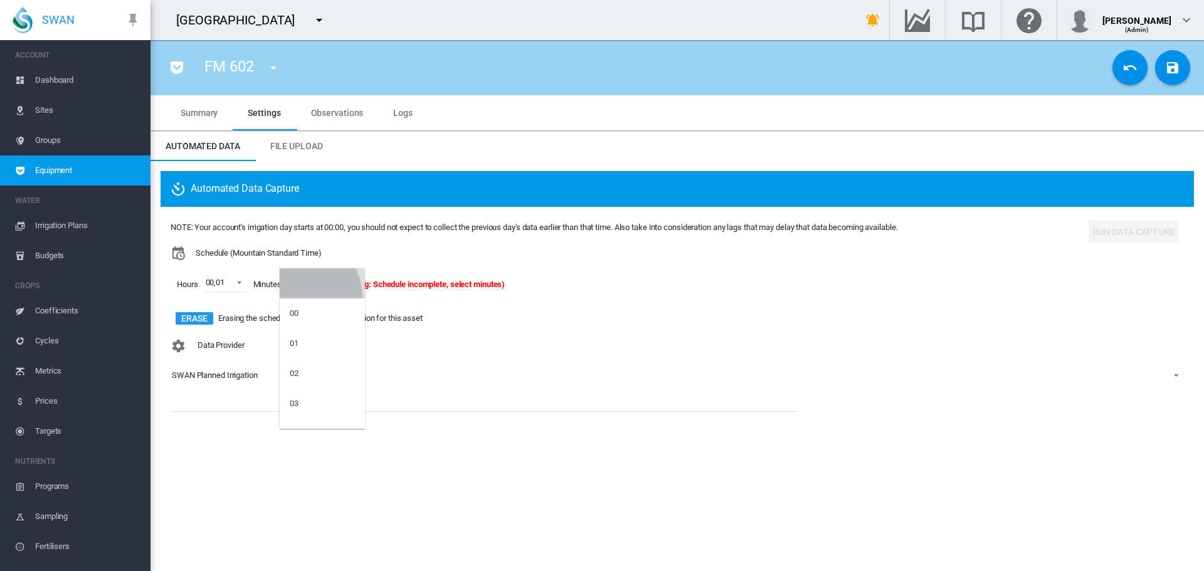
click at [301, 296] on md-option at bounding box center [322, 283] width 85 height 30
click at [300, 305] on div "Hours 00 , 01 Minutes (Warning: Schedule incomplete, select minutes)" at bounding box center [534, 285] width 727 height 48
click at [301, 280] on md-select-value at bounding box center [309, 282] width 43 height 19
click at [300, 306] on md-content "00 01 02 03 04 05 06 07 08 09 10 11 12 13 14 15 16 17 18 19 20 21 22 23 24 25 2…" at bounding box center [322, 348] width 85 height 161
click at [300, 307] on md-option "00" at bounding box center [322, 313] width 85 height 30
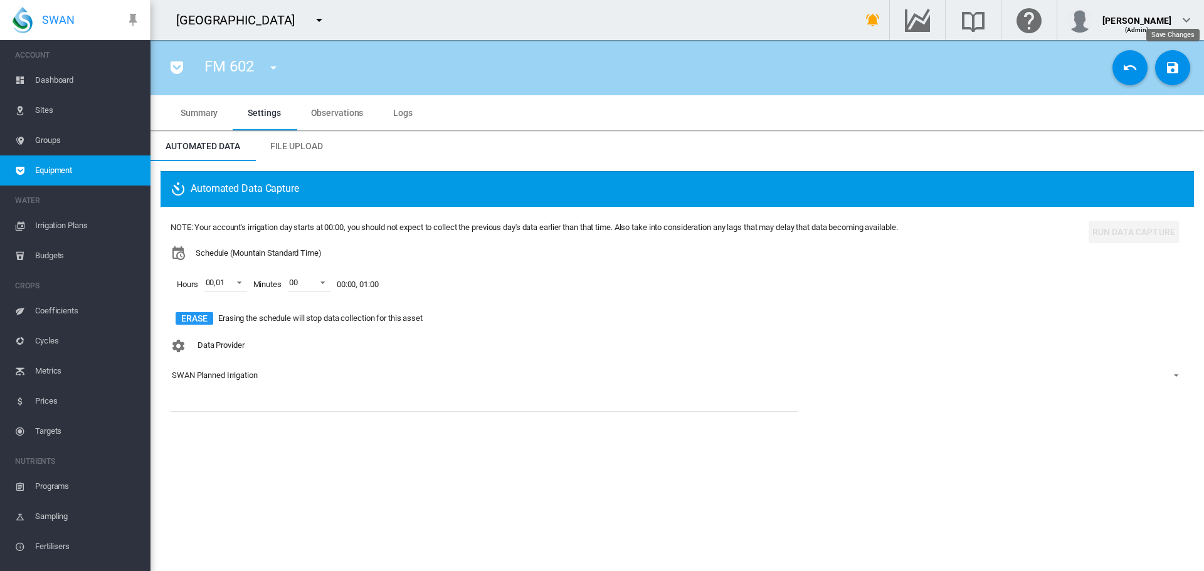
click at [1173, 67] on md-icon "icon-content-save" at bounding box center [1172, 67] width 15 height 15
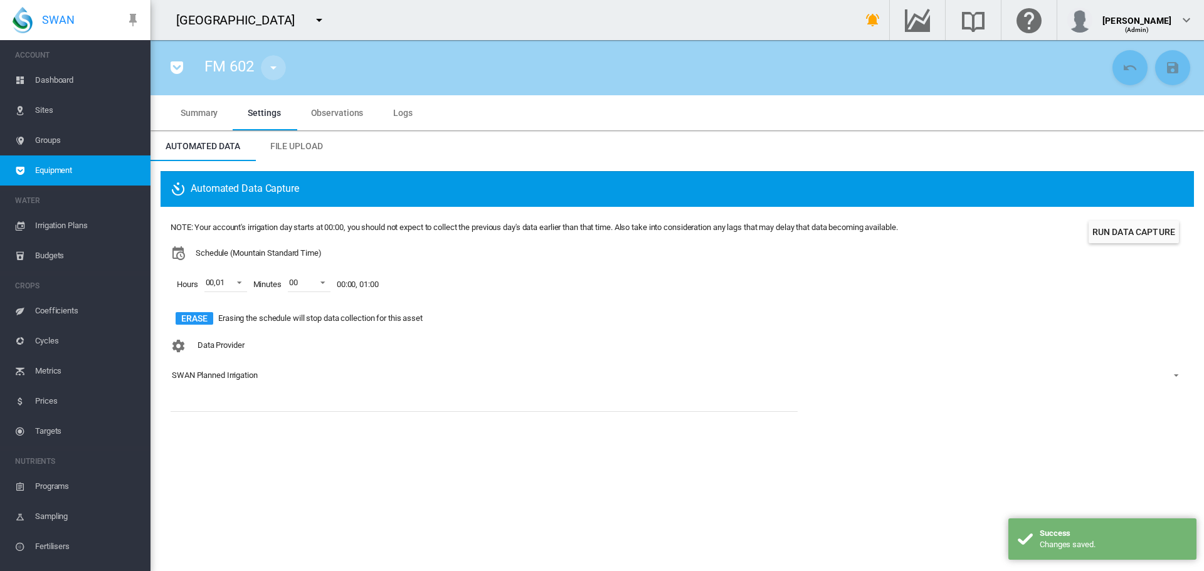
click at [276, 65] on md-icon "icon-menu-down" at bounding box center [273, 67] width 15 height 15
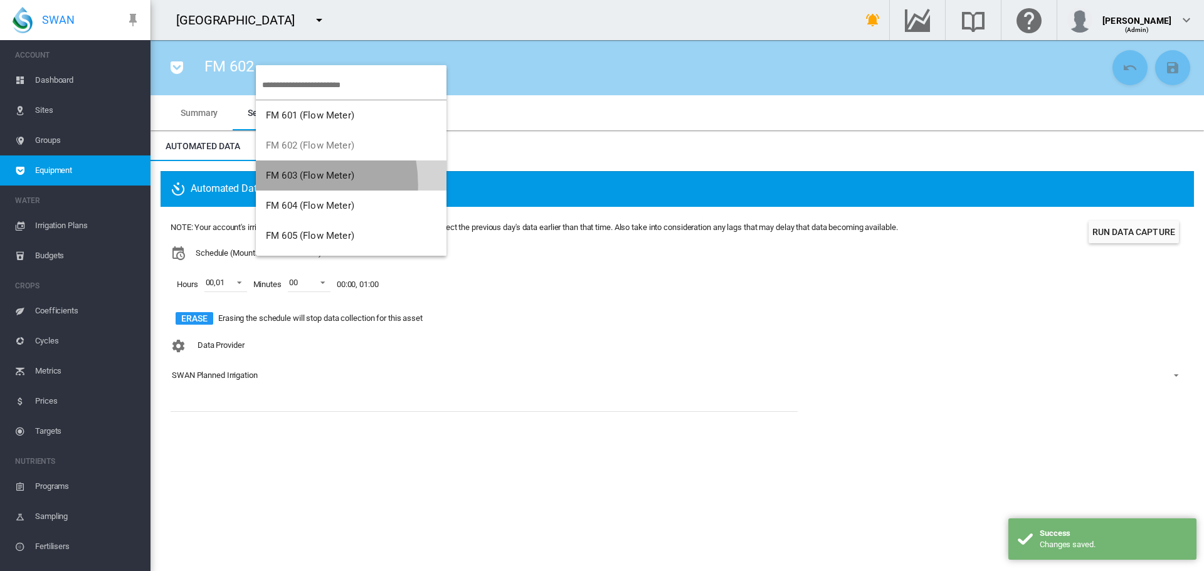
click at [271, 185] on button "FM 603 (Flow Meter)" at bounding box center [351, 176] width 191 height 30
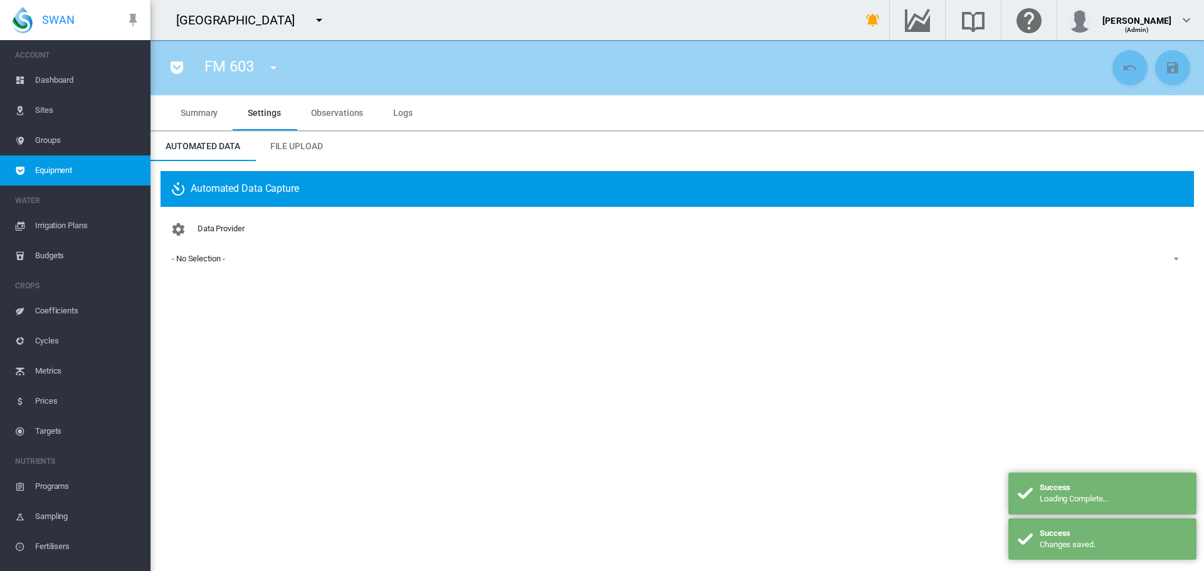
click at [253, 258] on span "- No Selection -" at bounding box center [667, 258] width 991 height 11
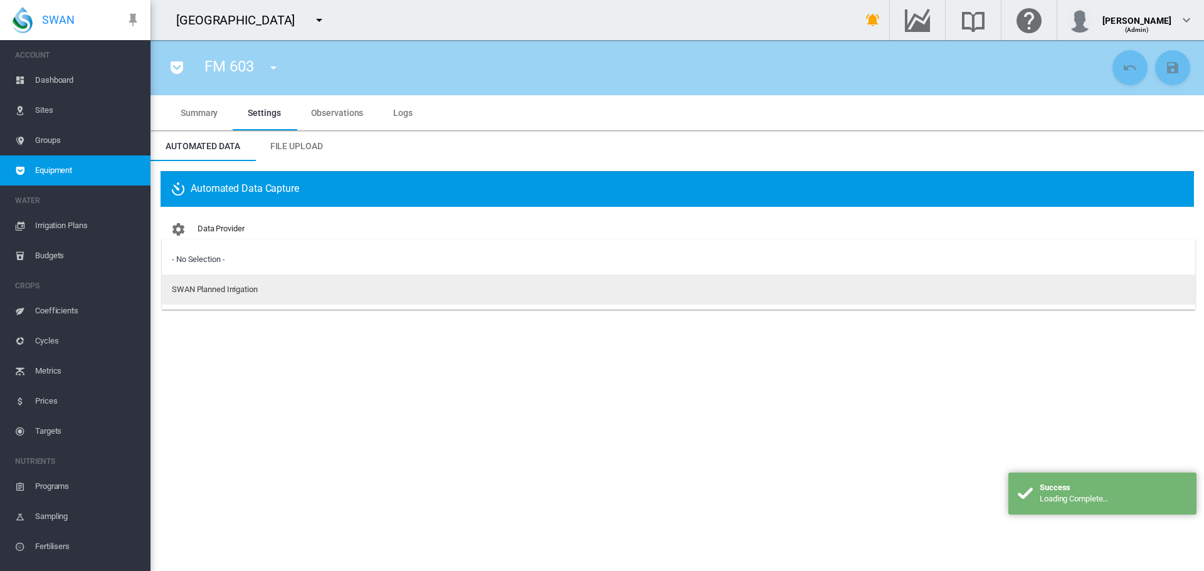
click at [248, 290] on div "SWAN Planned Irrigation" at bounding box center [215, 289] width 86 height 11
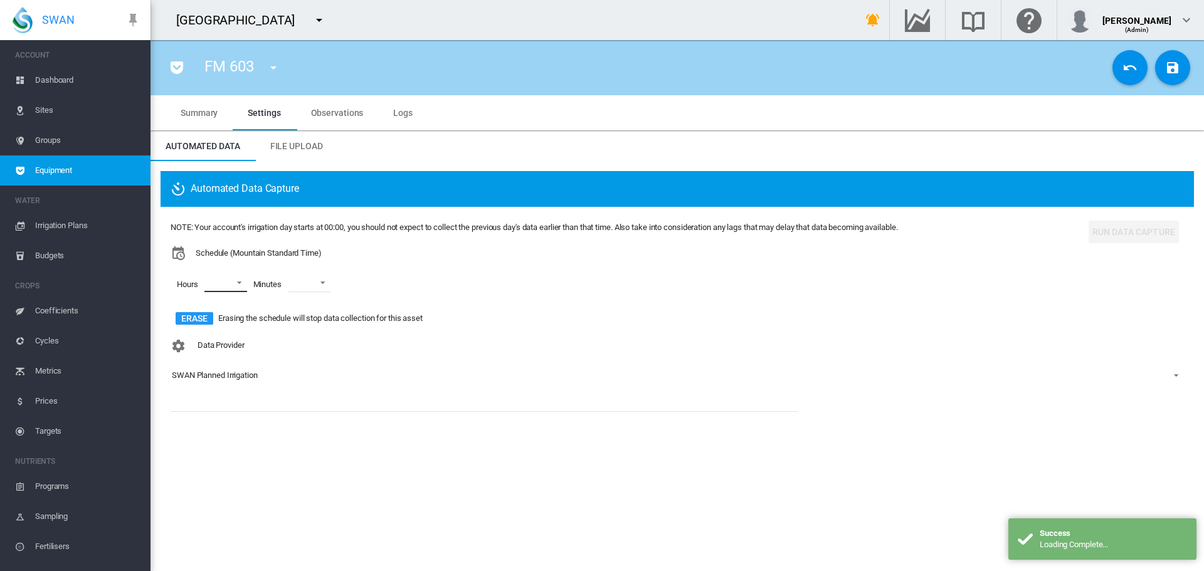
click at [239, 281] on md-select "00 01 02 03 04 05 06 07 08 09 10 11 12 13 14 15 16 17 18 19 20 21 22 23" at bounding box center [225, 282] width 43 height 19
click at [233, 285] on md-option "00" at bounding box center [223, 283] width 85 height 30
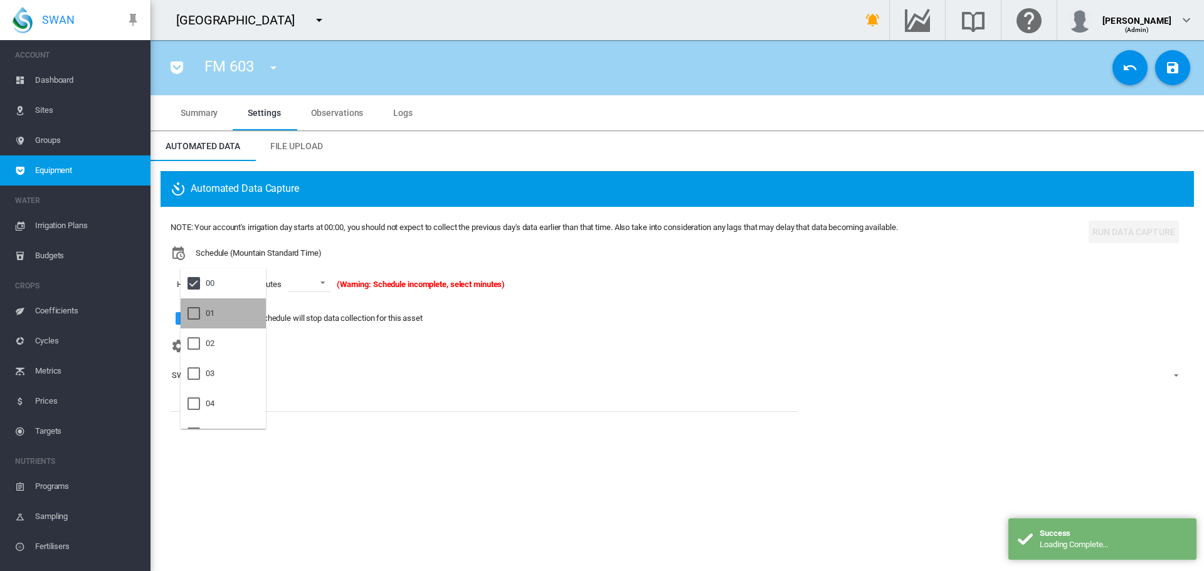
click at [231, 308] on md-option "01" at bounding box center [223, 313] width 85 height 30
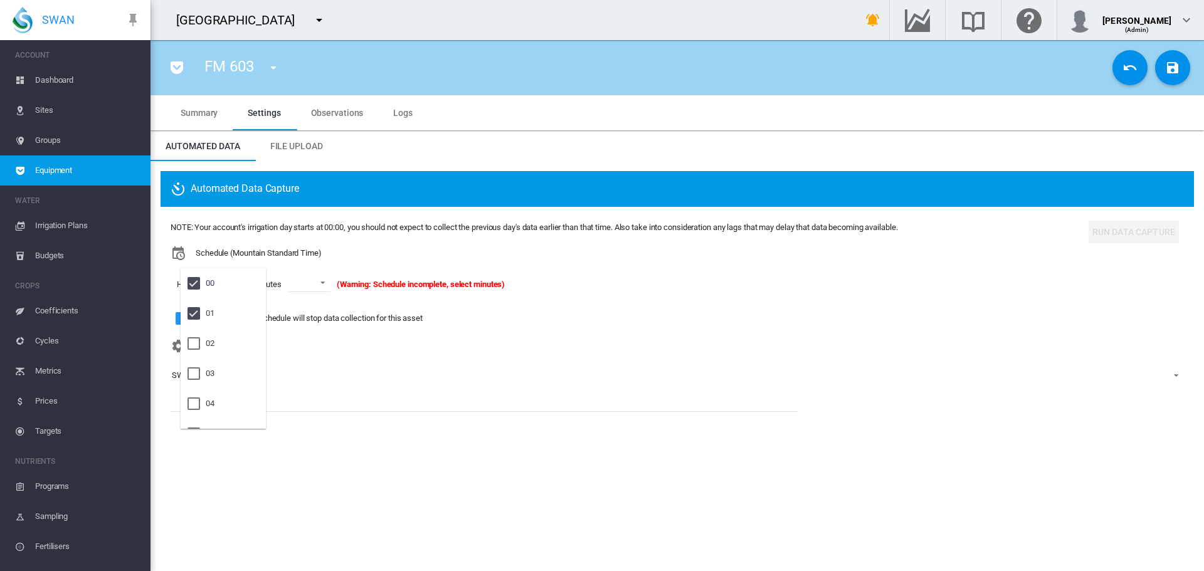
click at [292, 286] on md-backdrop at bounding box center [602, 285] width 1204 height 571
click at [308, 285] on md-select-value at bounding box center [309, 282] width 43 height 19
click at [307, 315] on md-option "00" at bounding box center [322, 313] width 85 height 30
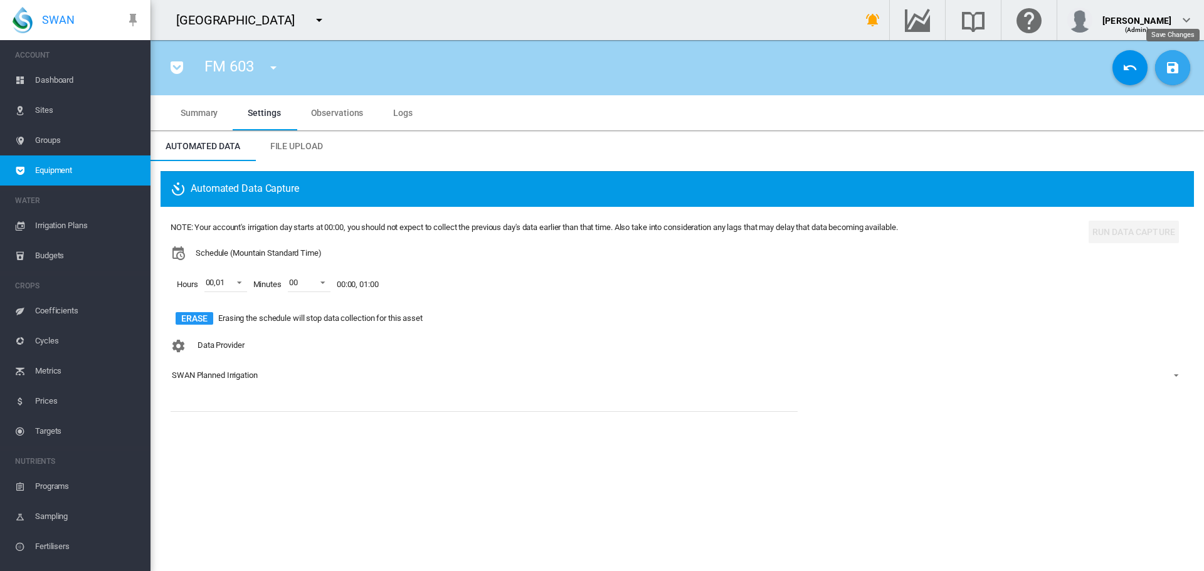
click at [1162, 70] on button "Save Changes" at bounding box center [1172, 67] width 35 height 35
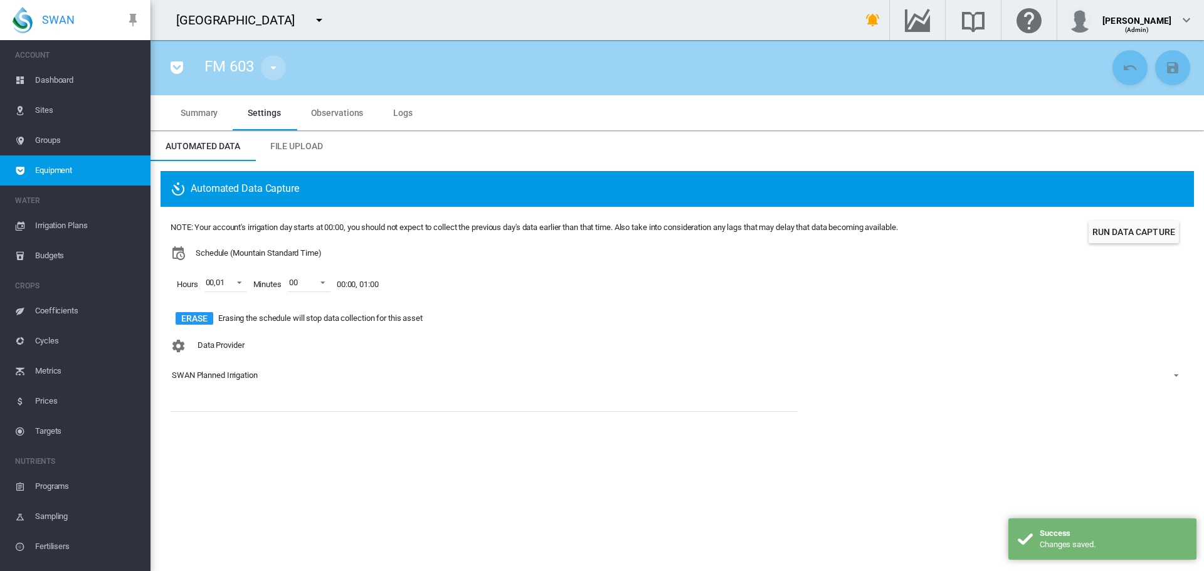
click at [267, 64] on md-icon "icon-menu-down" at bounding box center [273, 67] width 15 height 15
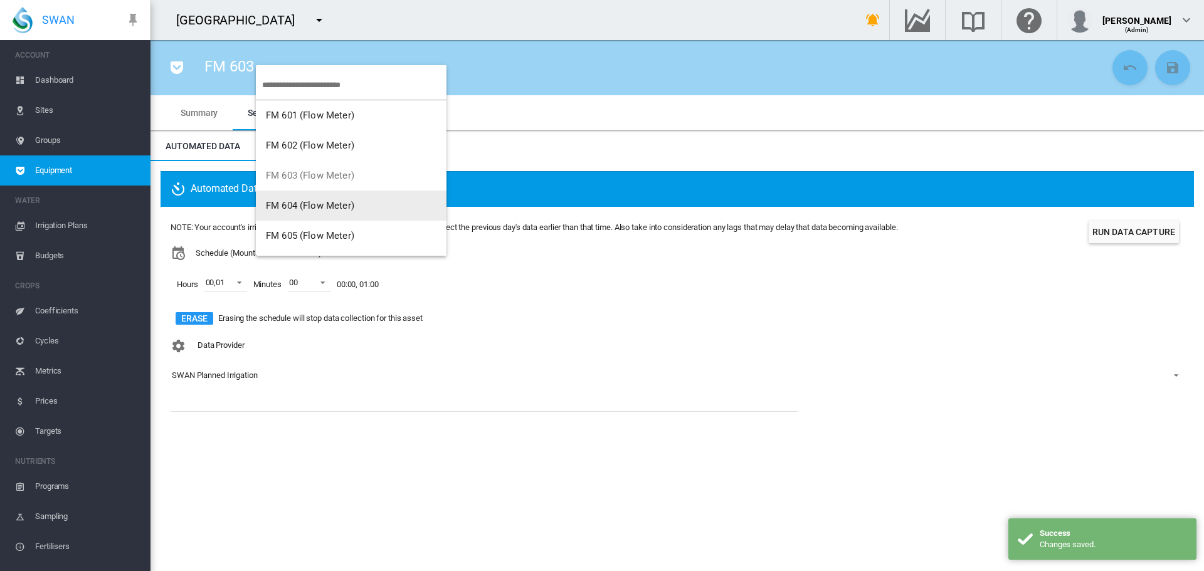
click at [315, 214] on button "FM 604 (Flow Meter)" at bounding box center [351, 206] width 191 height 30
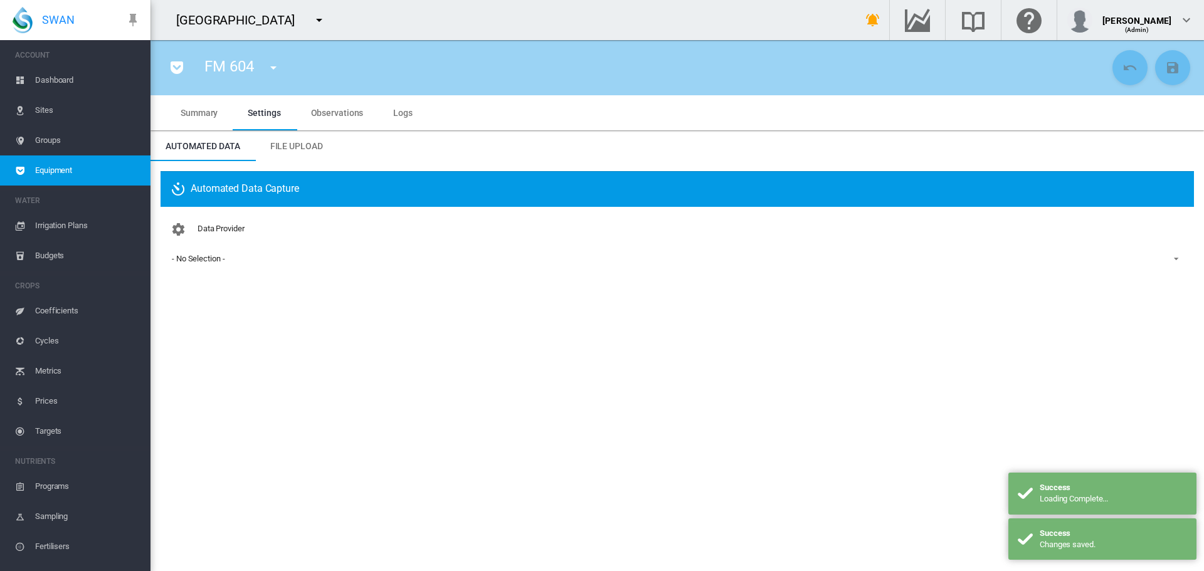
click at [202, 264] on span "- No Selection -" at bounding box center [667, 258] width 991 height 11
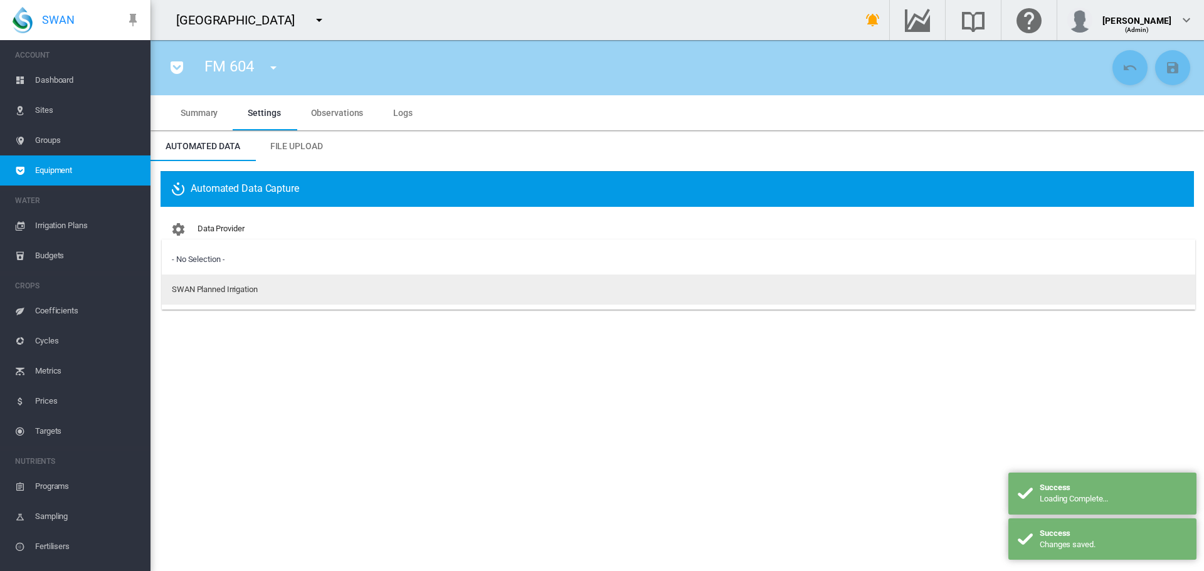
click at [200, 289] on div "SWAN Planned Irrigation" at bounding box center [215, 289] width 86 height 11
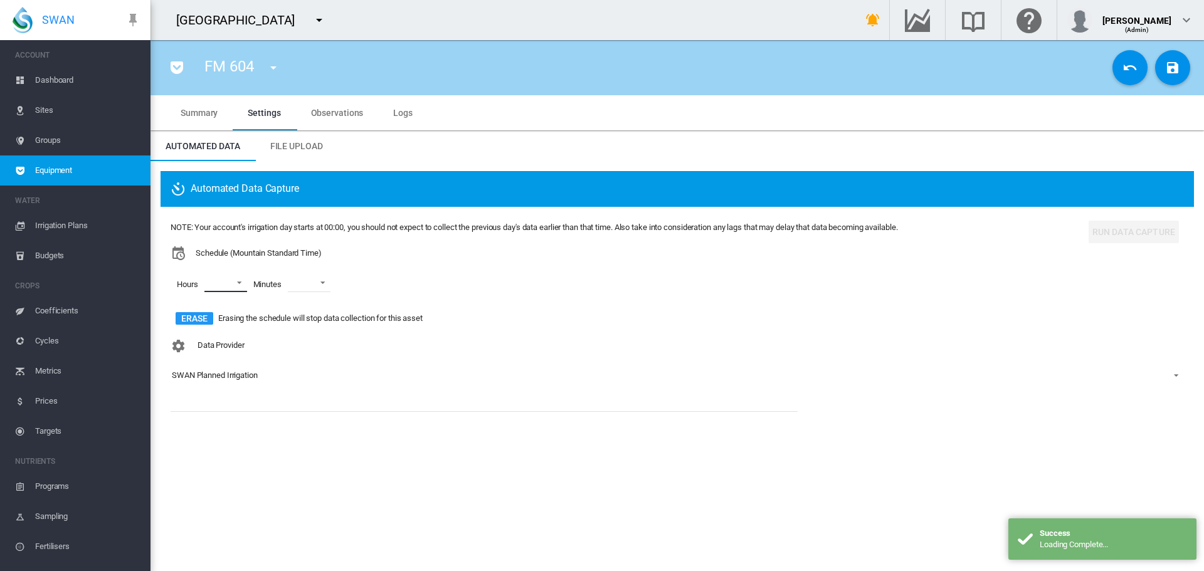
click at [238, 288] on md-select "00 01 02 03 04 05 06 07 08 09 10 11 12 13 14 15 16 17 18 19 20 21 22 23" at bounding box center [225, 282] width 43 height 19
click at [238, 290] on md-option "00" at bounding box center [223, 283] width 85 height 30
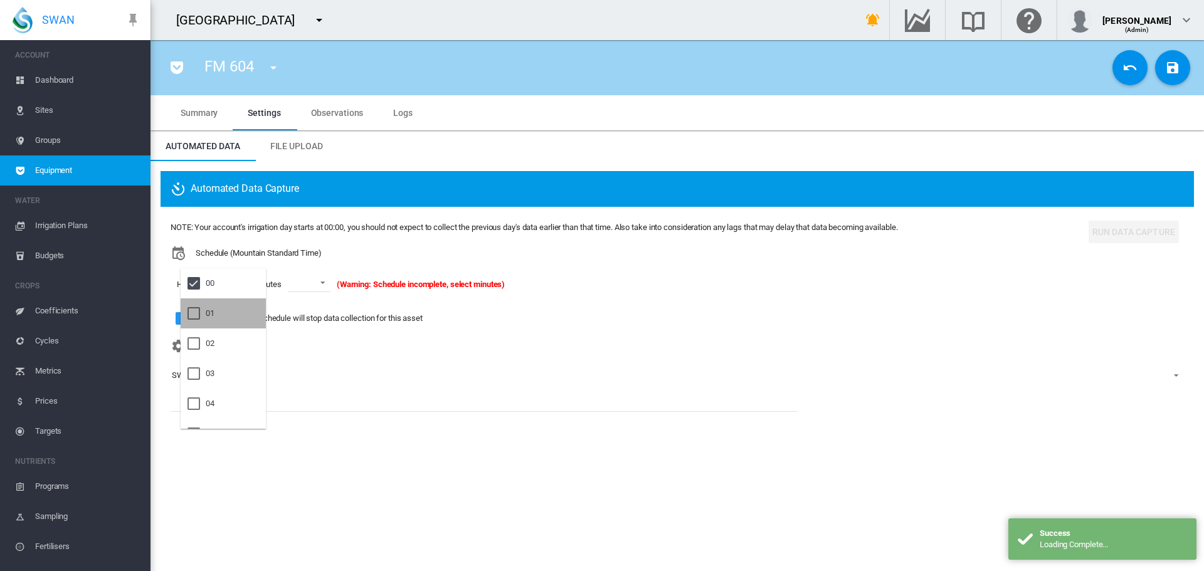
click at [236, 307] on md-option "01" at bounding box center [223, 313] width 85 height 30
click at [313, 287] on md-backdrop at bounding box center [602, 285] width 1204 height 571
click at [313, 287] on span at bounding box center [319, 281] width 15 height 11
click at [312, 309] on md-option "00" at bounding box center [322, 313] width 85 height 30
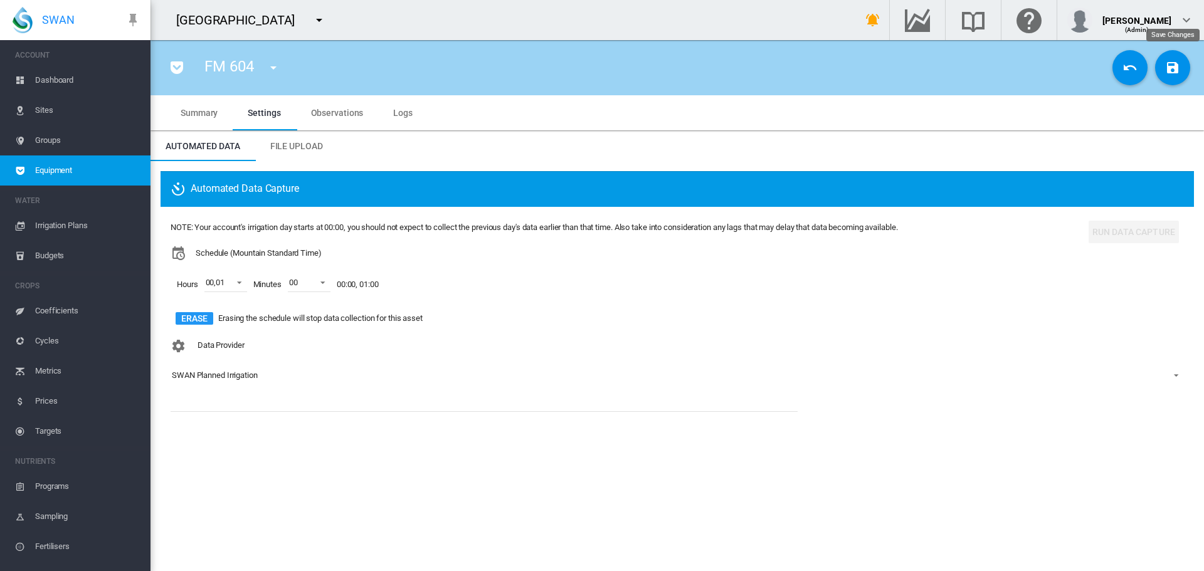
click at [1172, 61] on md-icon "icon-content-save" at bounding box center [1172, 67] width 15 height 15
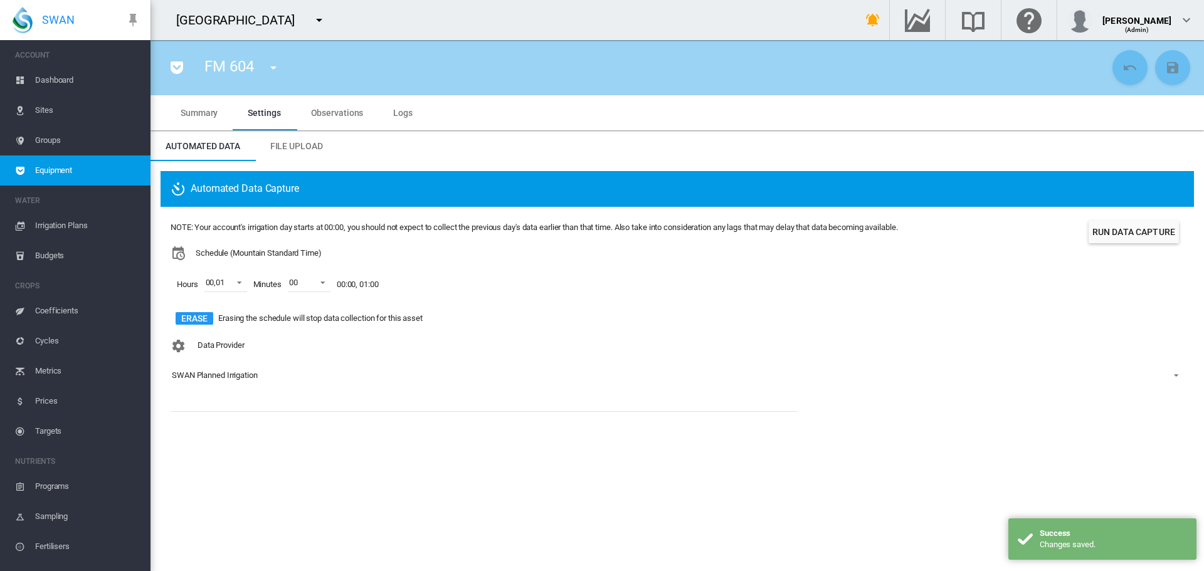
click at [292, 70] on div "FM 604 FM 601 (Flow Meter) FM 602 (Flow Meter) FM 603 (Flow Meter) FM 604 (Flow…" at bounding box center [247, 67] width 108 height 35
click at [285, 73] on button "button" at bounding box center [273, 67] width 25 height 25
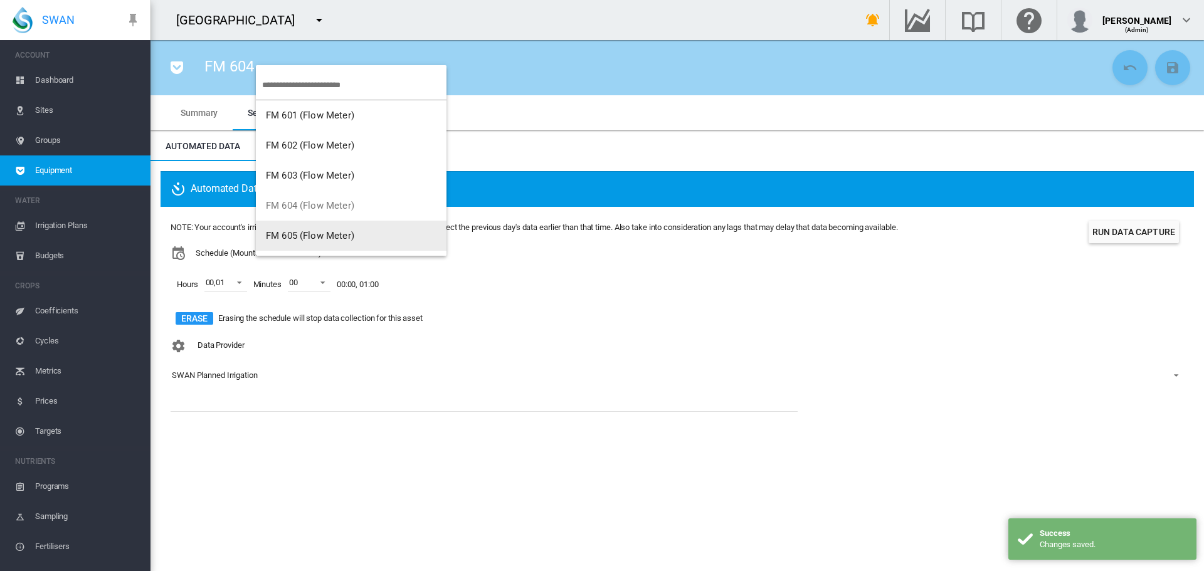
click at [305, 228] on button "FM 605 (Flow Meter)" at bounding box center [351, 236] width 191 height 30
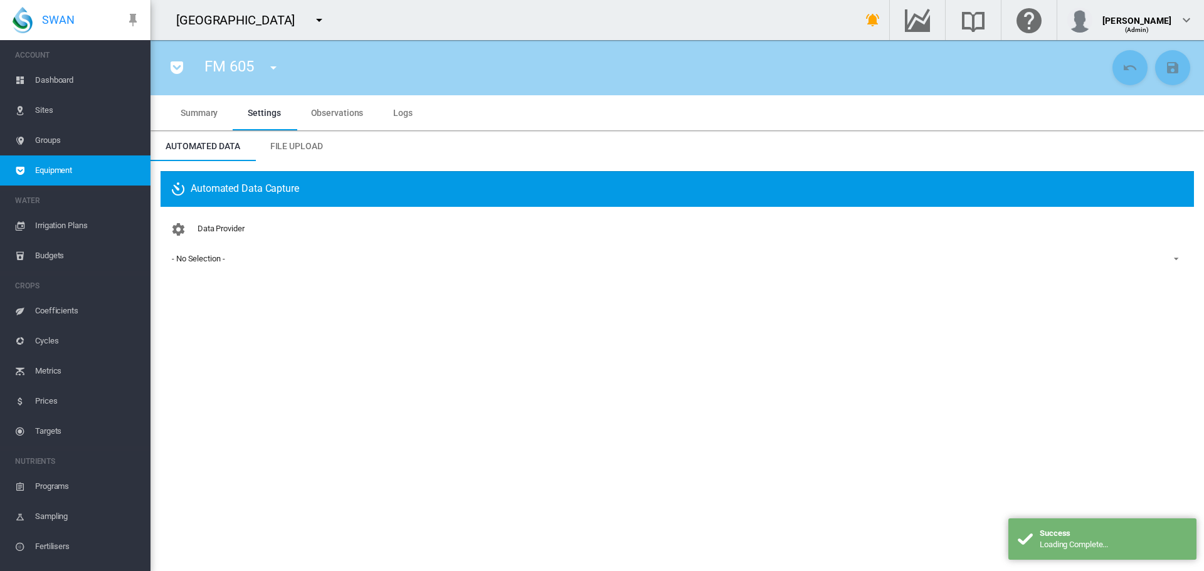
click at [236, 268] on div "Data Provider - No Selection - - No Selection - SWAN Planned Irrigation" at bounding box center [677, 253] width 1013 height 73
click at [236, 263] on span "- No Selection -" at bounding box center [667, 258] width 991 height 11
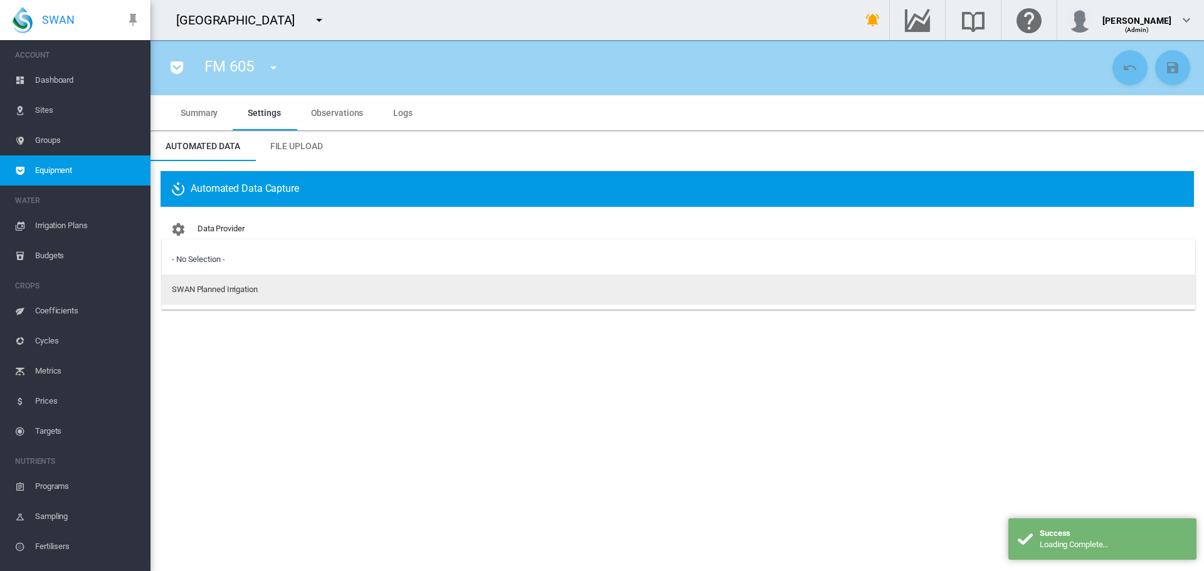
click at [234, 285] on div "SWAN Planned Irrigation" at bounding box center [215, 289] width 86 height 11
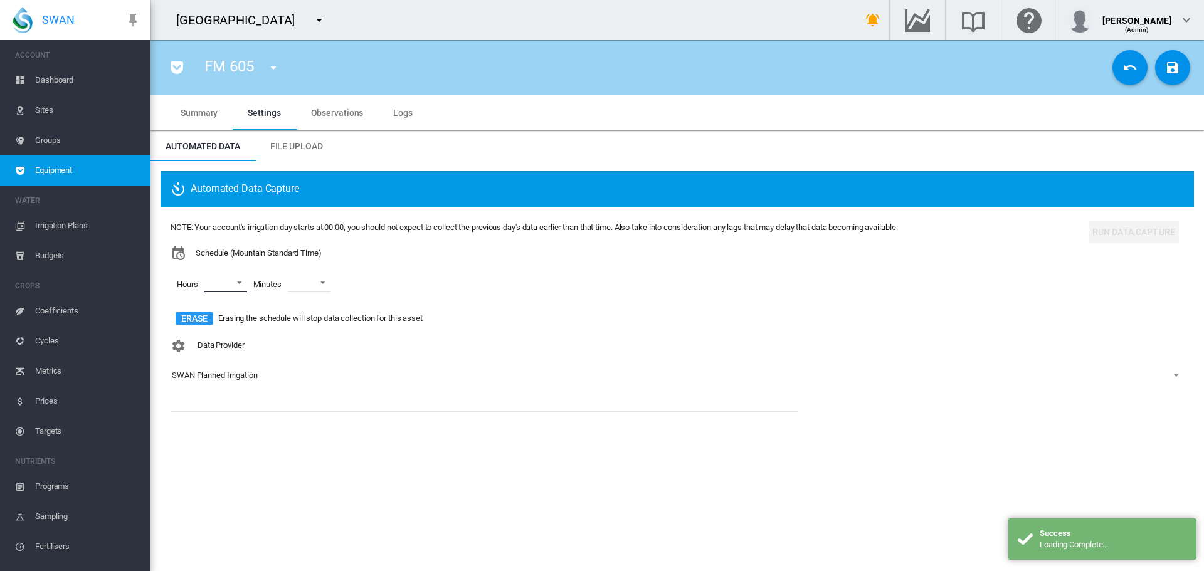
click at [227, 286] on md-select "00 01 02 03 04 05 06 07 08 09 10 11 12 13 14 15 16 17 18 19 20 21 22 23" at bounding box center [225, 282] width 43 height 19
click at [226, 287] on md-option "00" at bounding box center [223, 283] width 85 height 30
click at [225, 302] on md-option "01" at bounding box center [223, 313] width 85 height 30
click at [313, 283] on md-backdrop at bounding box center [602, 285] width 1204 height 571
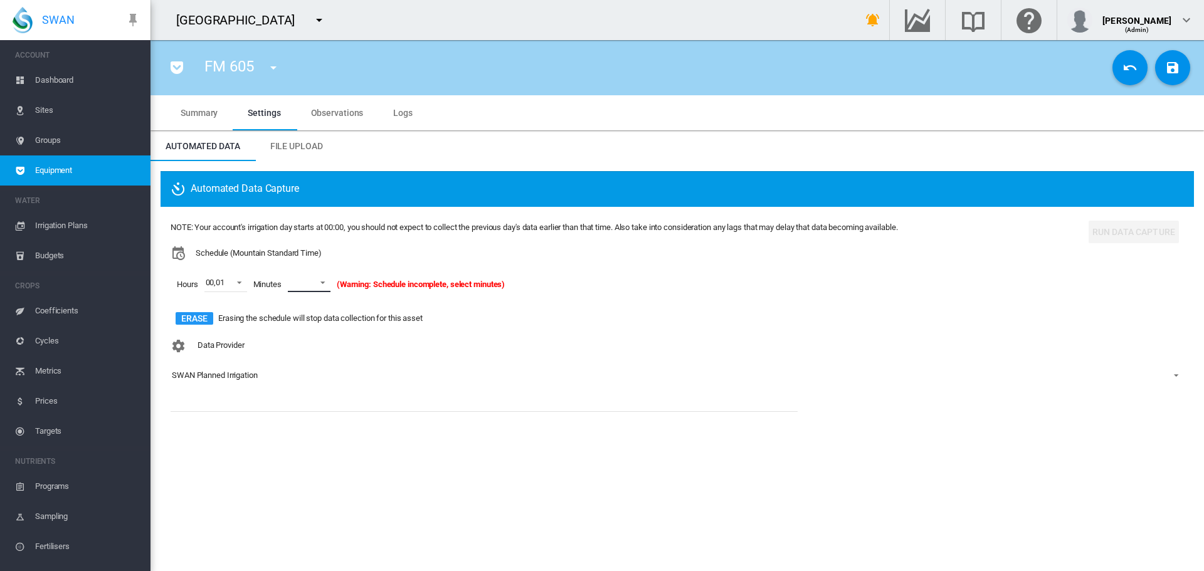
click at [313, 284] on span at bounding box center [319, 281] width 15 height 11
click at [310, 320] on md-option "00" at bounding box center [322, 313] width 85 height 30
click at [1172, 76] on button "Save Changes" at bounding box center [1172, 67] width 35 height 35
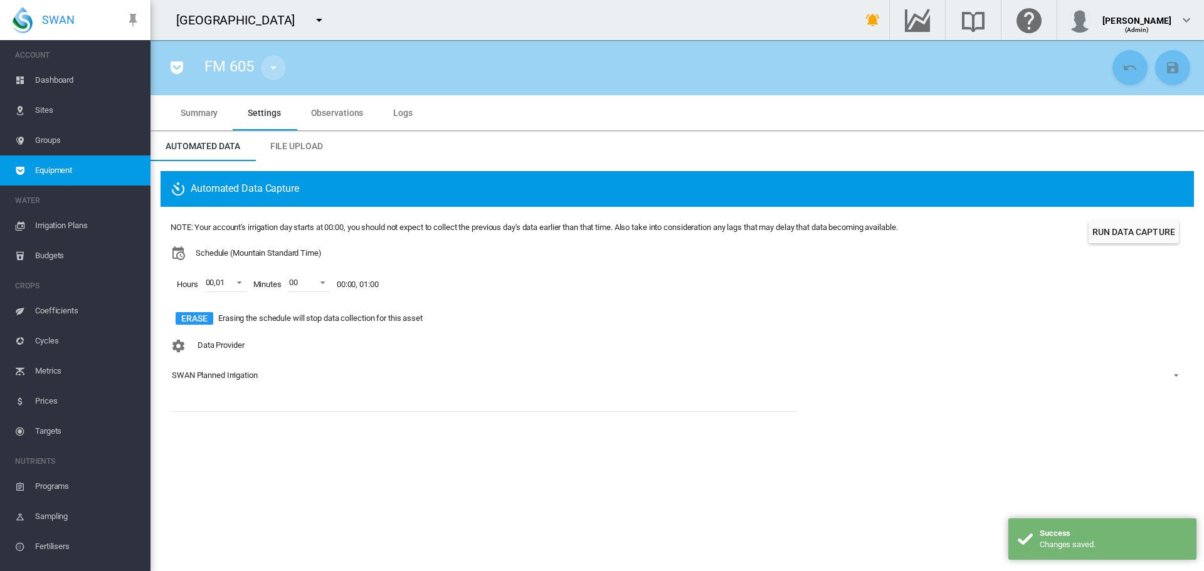
click at [278, 77] on button "button" at bounding box center [273, 67] width 25 height 25
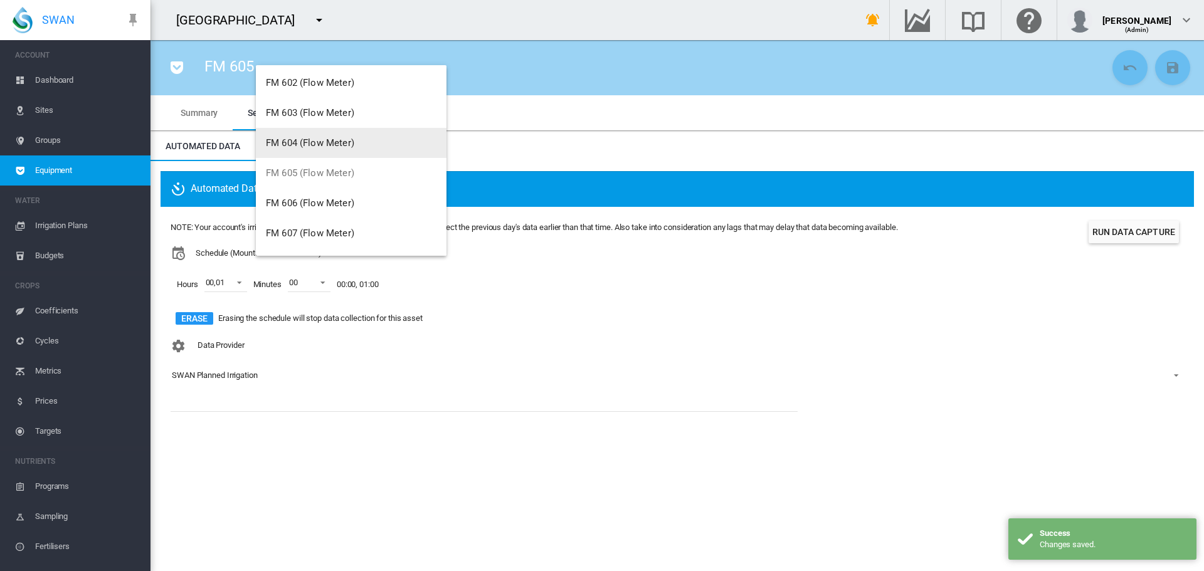
scroll to position [125, 0]
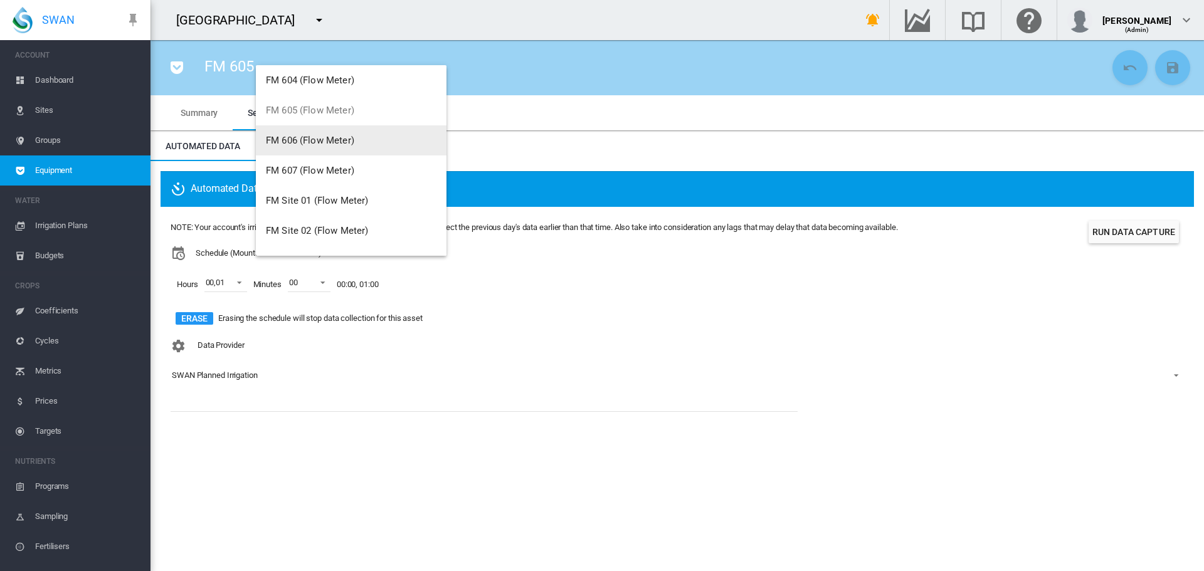
click at [60, 84] on md-backdrop at bounding box center [602, 285] width 1204 height 571
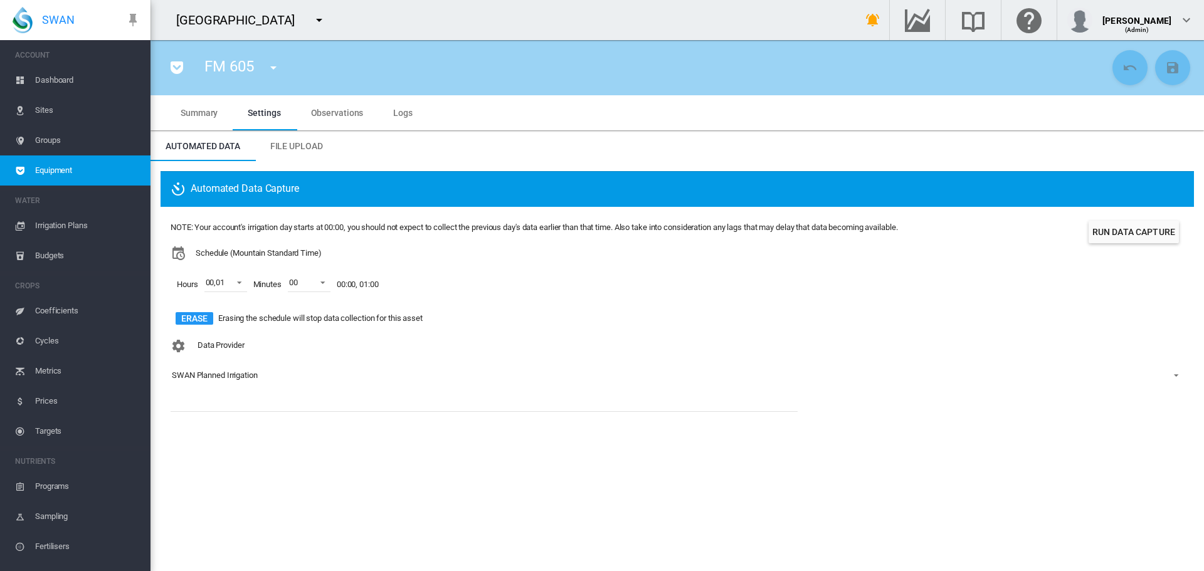
click at [60, 84] on span "Dashboard" at bounding box center [87, 80] width 105 height 30
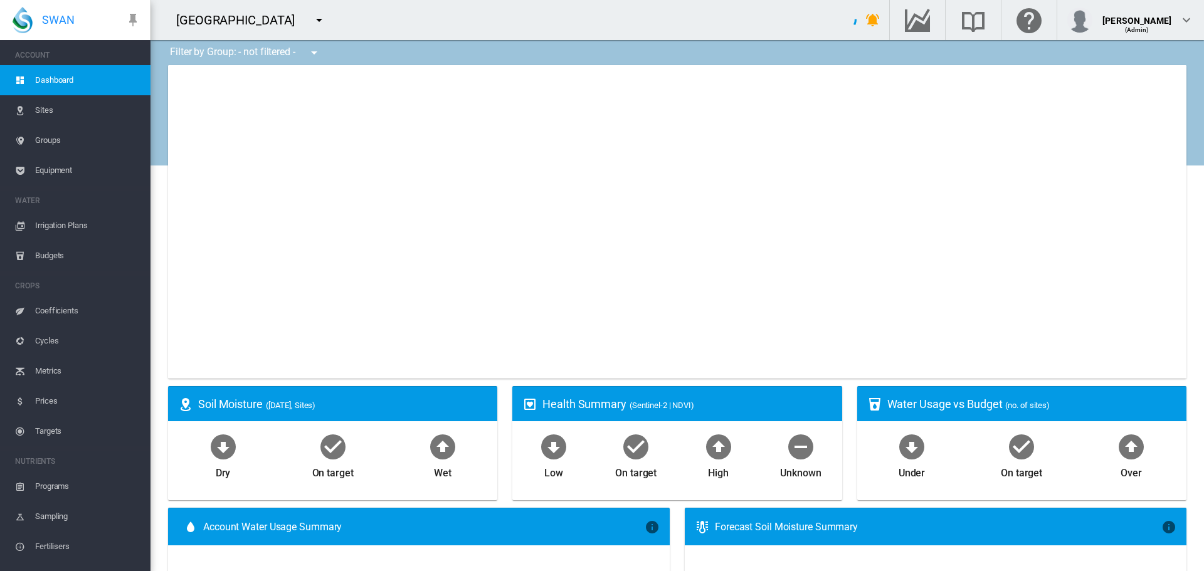
type input "**********"
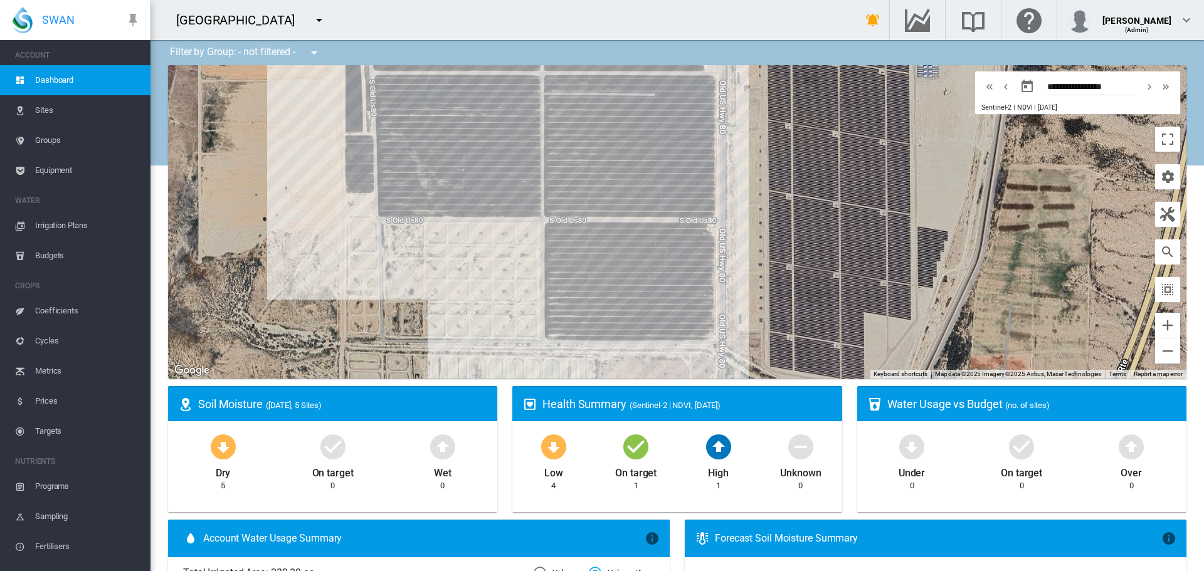
drag, startPoint x: 729, startPoint y: 219, endPoint x: 814, endPoint y: 300, distance: 118.4
click at [814, 300] on div "To navigate, press the arrow keys." at bounding box center [677, 221] width 1018 height 313
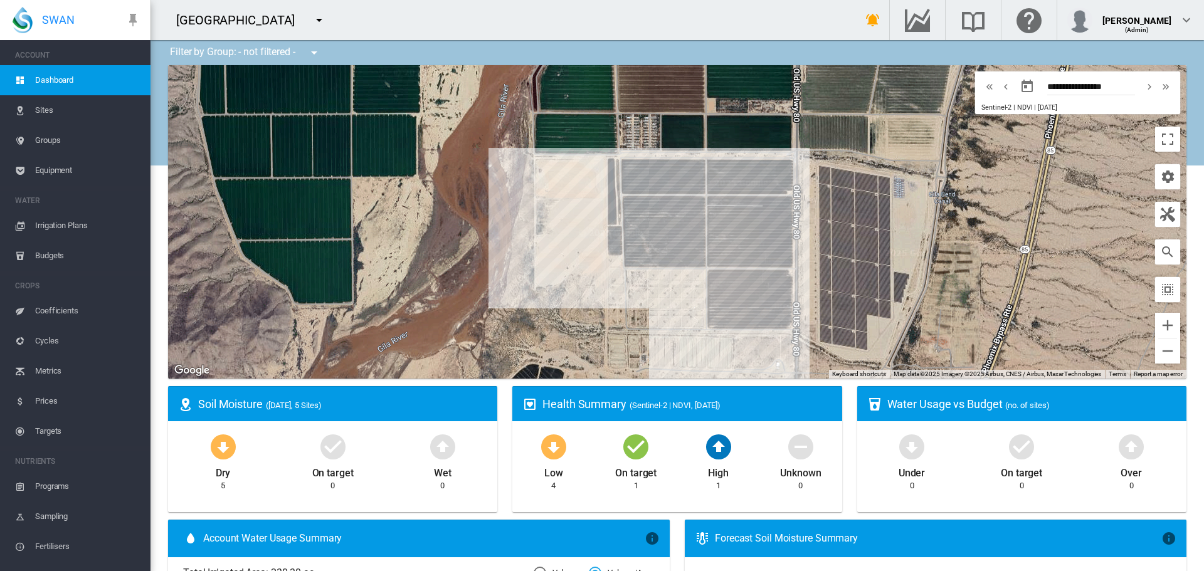
click at [75, 169] on span "Equipment" at bounding box center [87, 170] width 105 height 30
